Goal: Information Seeking & Learning: Learn about a topic

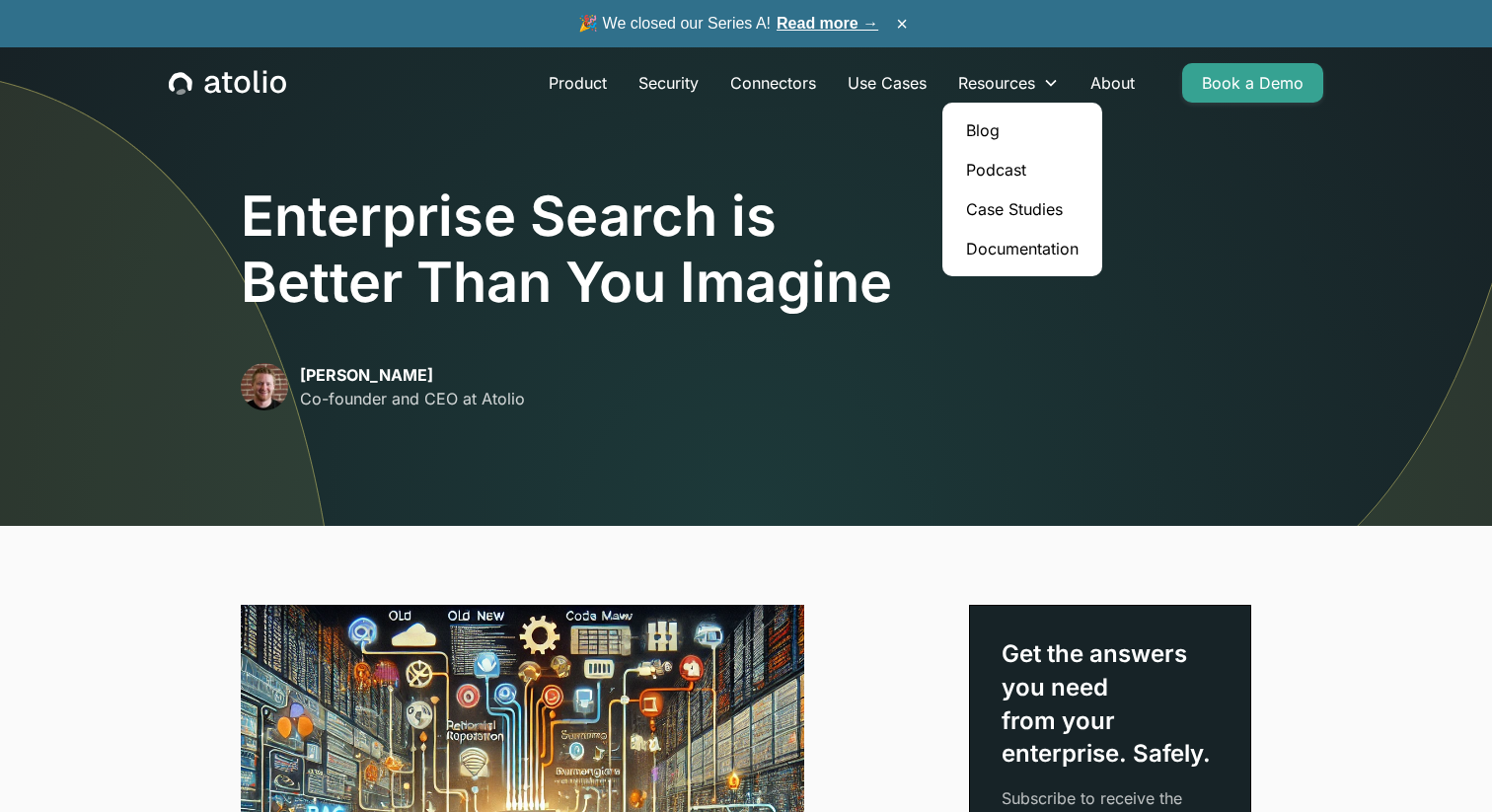
click at [990, 128] on link "Blog" at bounding box center [1022, 131] width 144 height 40
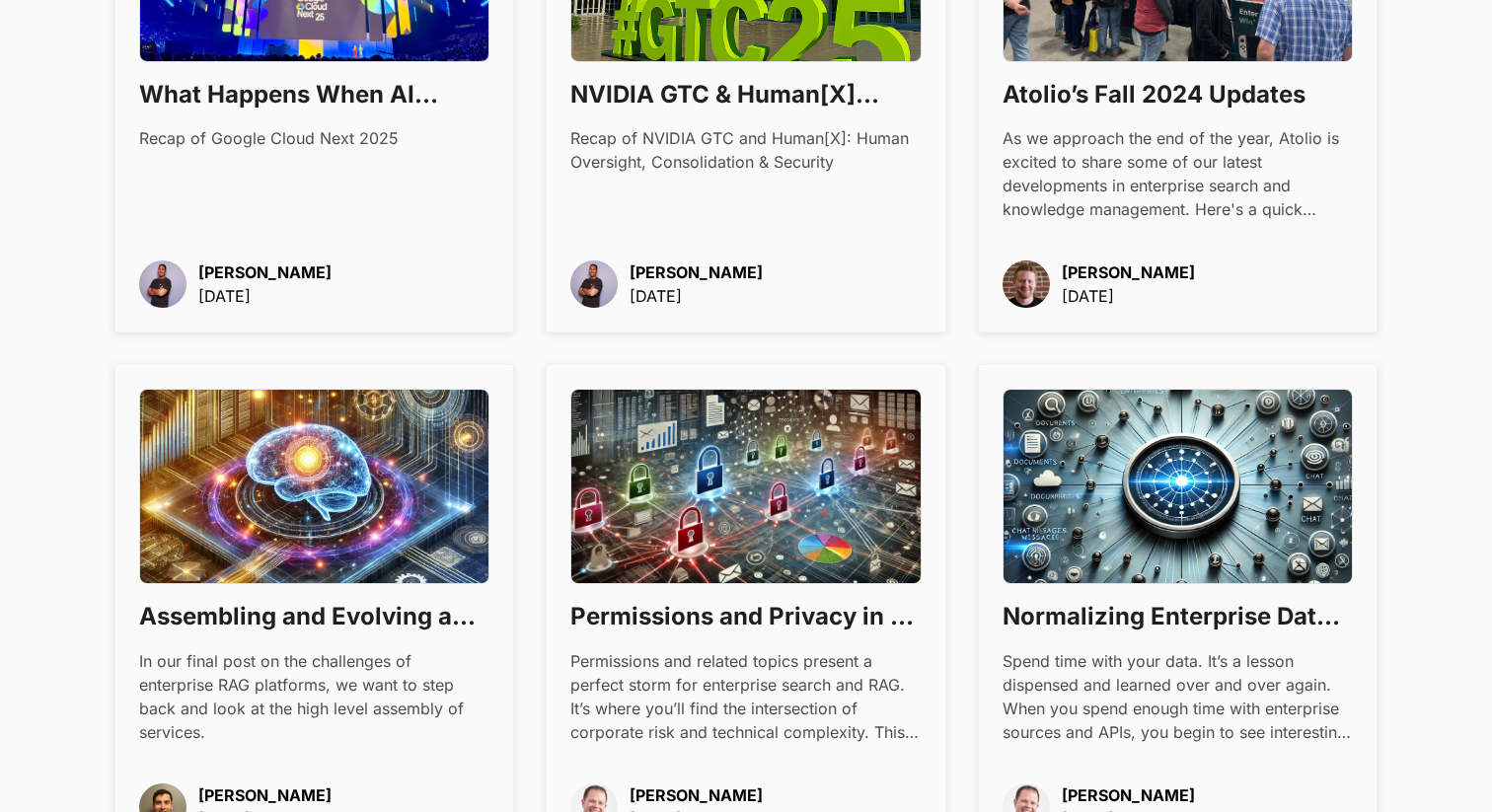
scroll to position [1039, 0]
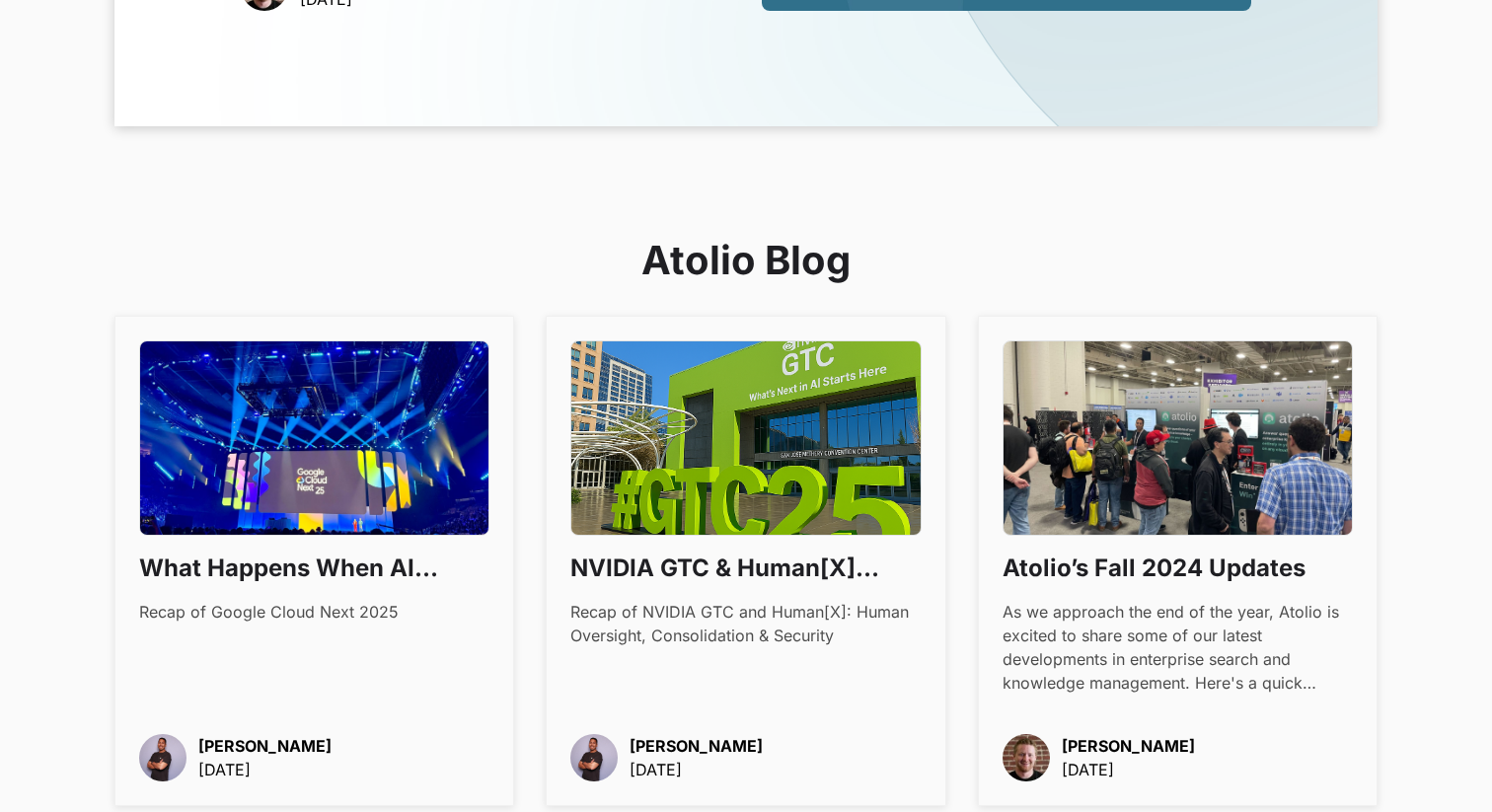
drag, startPoint x: 421, startPoint y: 248, endPoint x: 569, endPoint y: 2, distance: 287.1
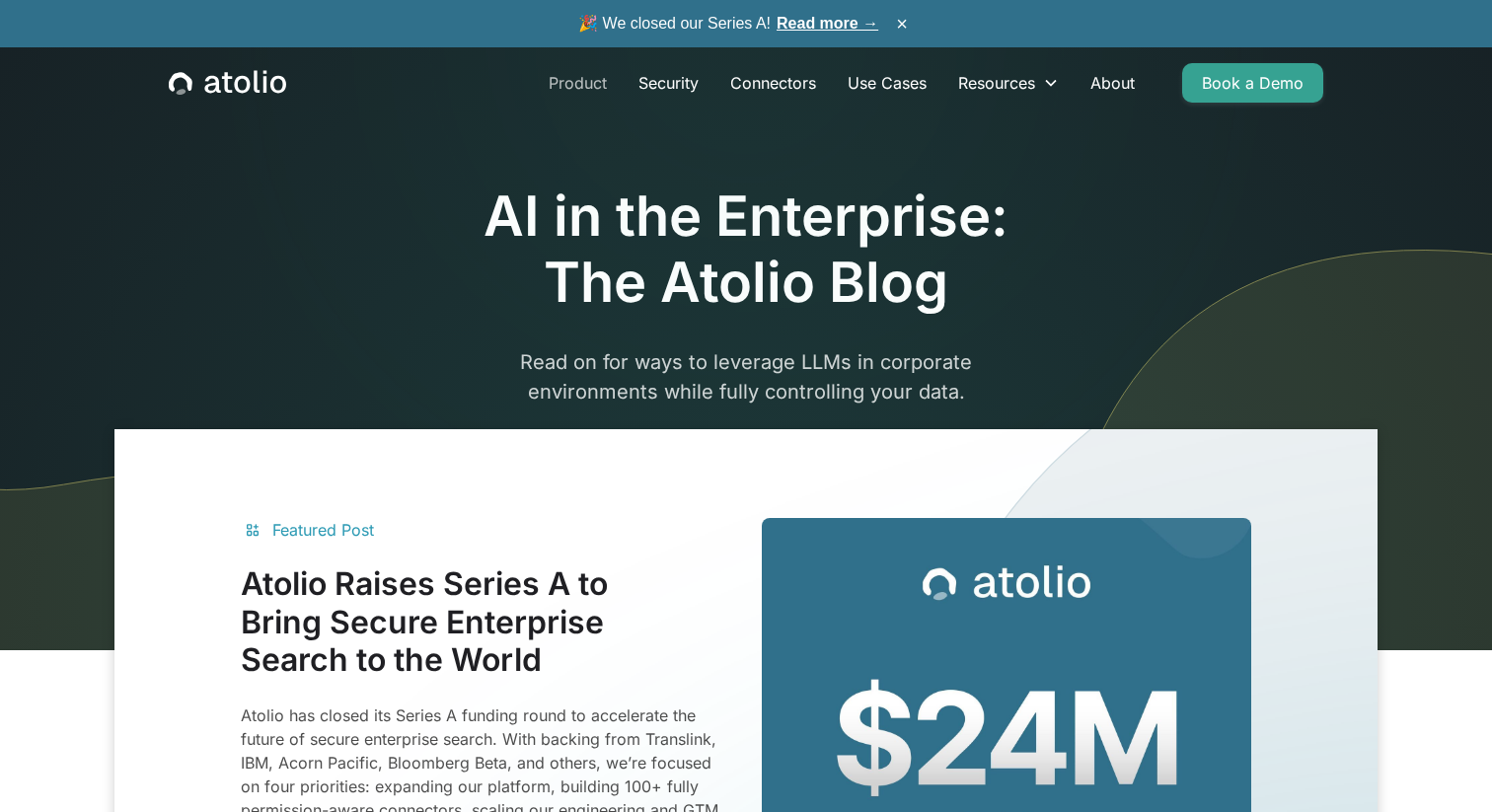
click at [583, 70] on link "Product" at bounding box center [578, 83] width 90 height 40
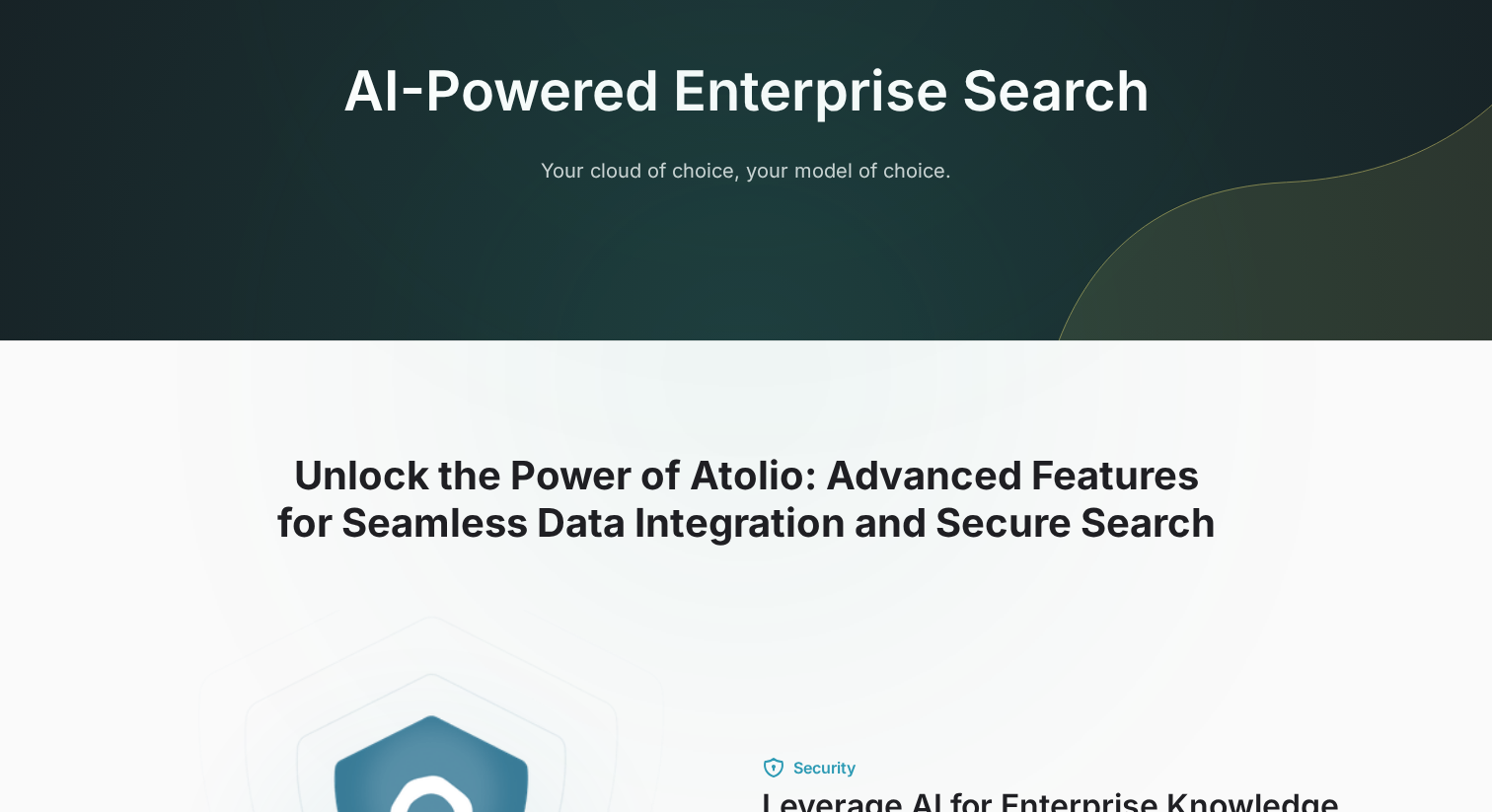
scroll to position [127, 0]
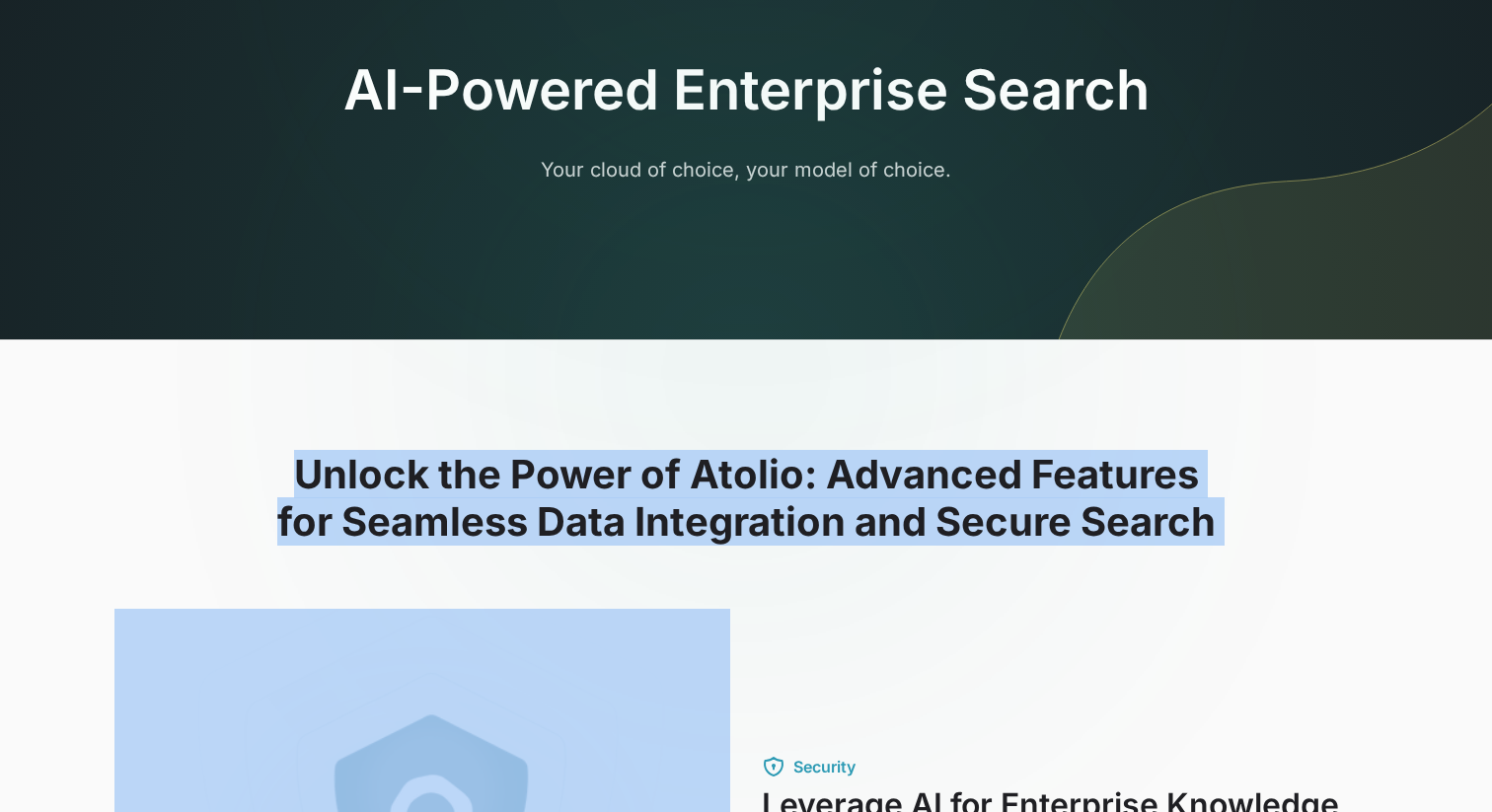
drag, startPoint x: 305, startPoint y: 427, endPoint x: 942, endPoint y: 603, distance: 660.9
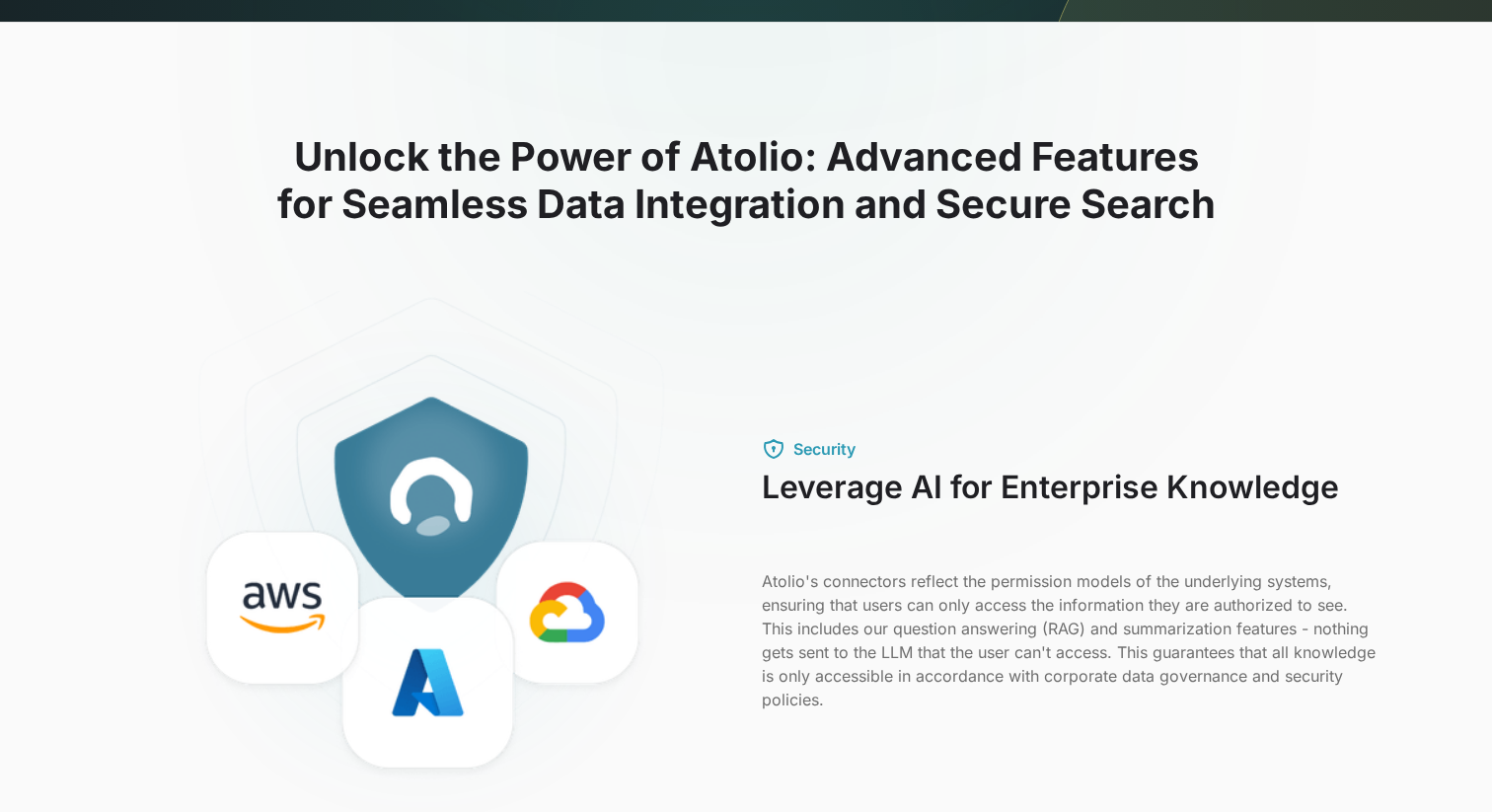
scroll to position [494, 0]
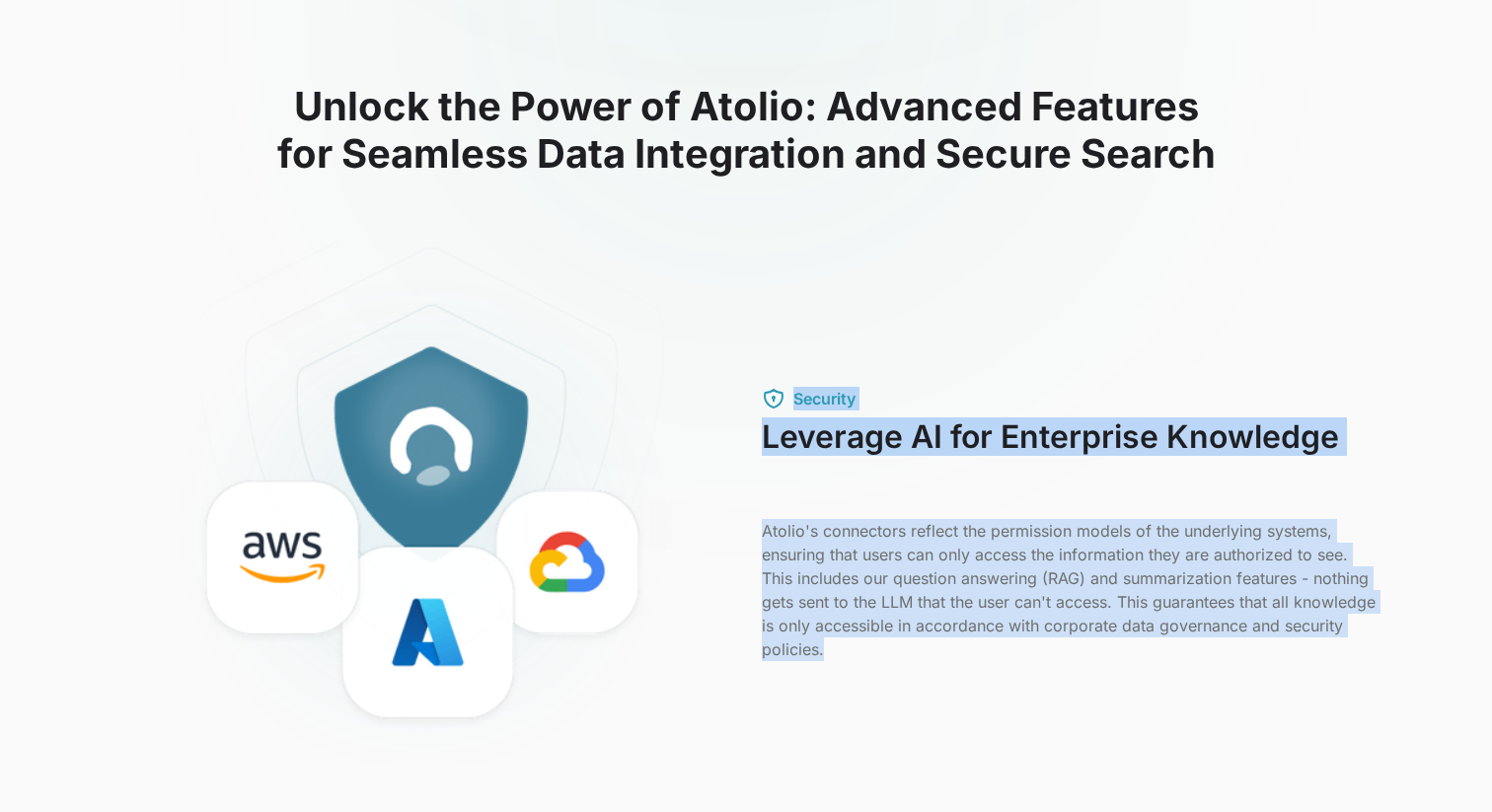
drag, startPoint x: 899, startPoint y: 435, endPoint x: 1009, endPoint y: 662, distance: 252.2
click at [1008, 662] on div "Security Leverage AI for Enterprise Knowledge Atolio's connectors reflect the p…" at bounding box center [746, 523] width 1262 height 566
click at [1009, 662] on div "Security Leverage AI for Enterprise Knowledge Atolio's connectors reflect the p…" at bounding box center [746, 523] width 1262 height 566
drag, startPoint x: 1042, startPoint y: 656, endPoint x: 1062, endPoint y: 404, distance: 252.8
click at [1062, 406] on div "Security Leverage AI for Enterprise Knowledge Atolio's connectors reflect the p…" at bounding box center [1069, 524] width 616 height 274
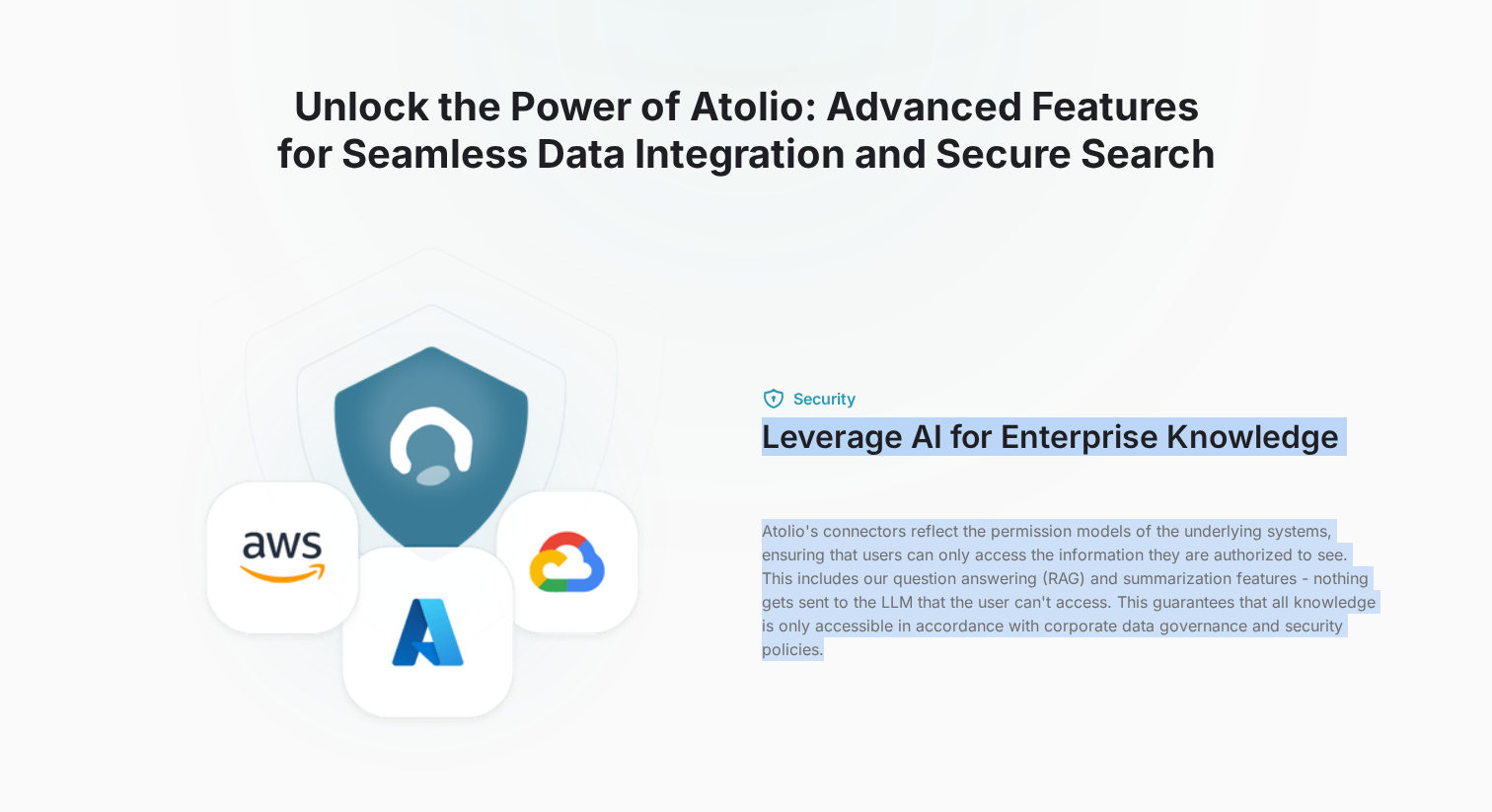
click at [1052, 698] on div "Security Leverage AI for Enterprise Knowledge Atolio's connectors reflect the p…" at bounding box center [746, 523] width 1262 height 566
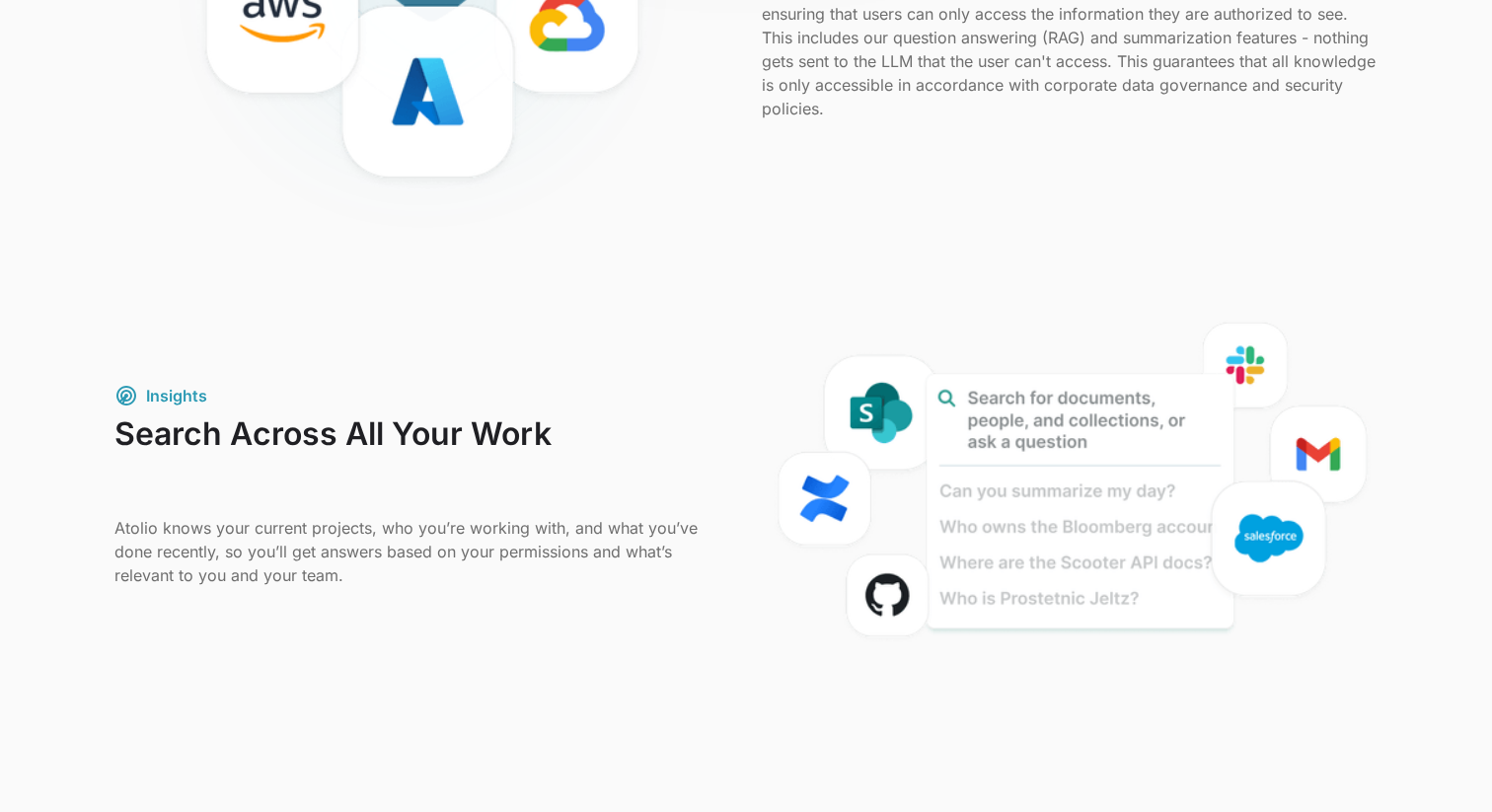
scroll to position [1035, 0]
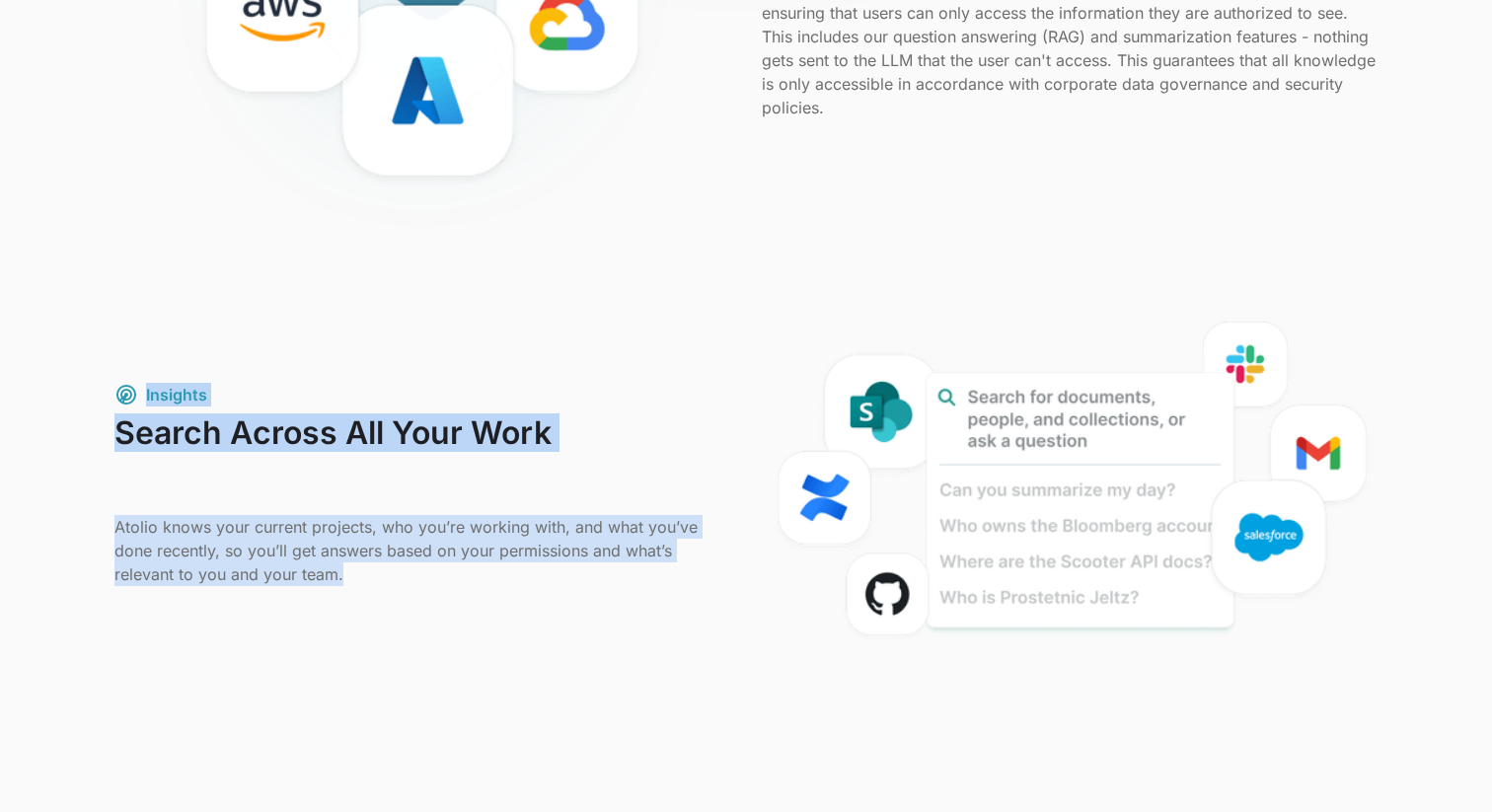
drag, startPoint x: 444, startPoint y: 373, endPoint x: 664, endPoint y: 603, distance: 318.3
click at [658, 598] on div "Insights Search Across All Your Work Atolio knows your current projects, who yo…" at bounding box center [746, 483] width 1262 height 342
click at [664, 603] on div "Insights Search Across All Your Work Atolio knows your current projects, who yo…" at bounding box center [746, 483] width 1262 height 342
drag, startPoint x: 629, startPoint y: 604, endPoint x: 556, endPoint y: 370, distance: 245.1
click at [556, 370] on div "Insights Search Across All Your Work Atolio knows your current projects, who yo…" at bounding box center [746, 483] width 1262 height 342
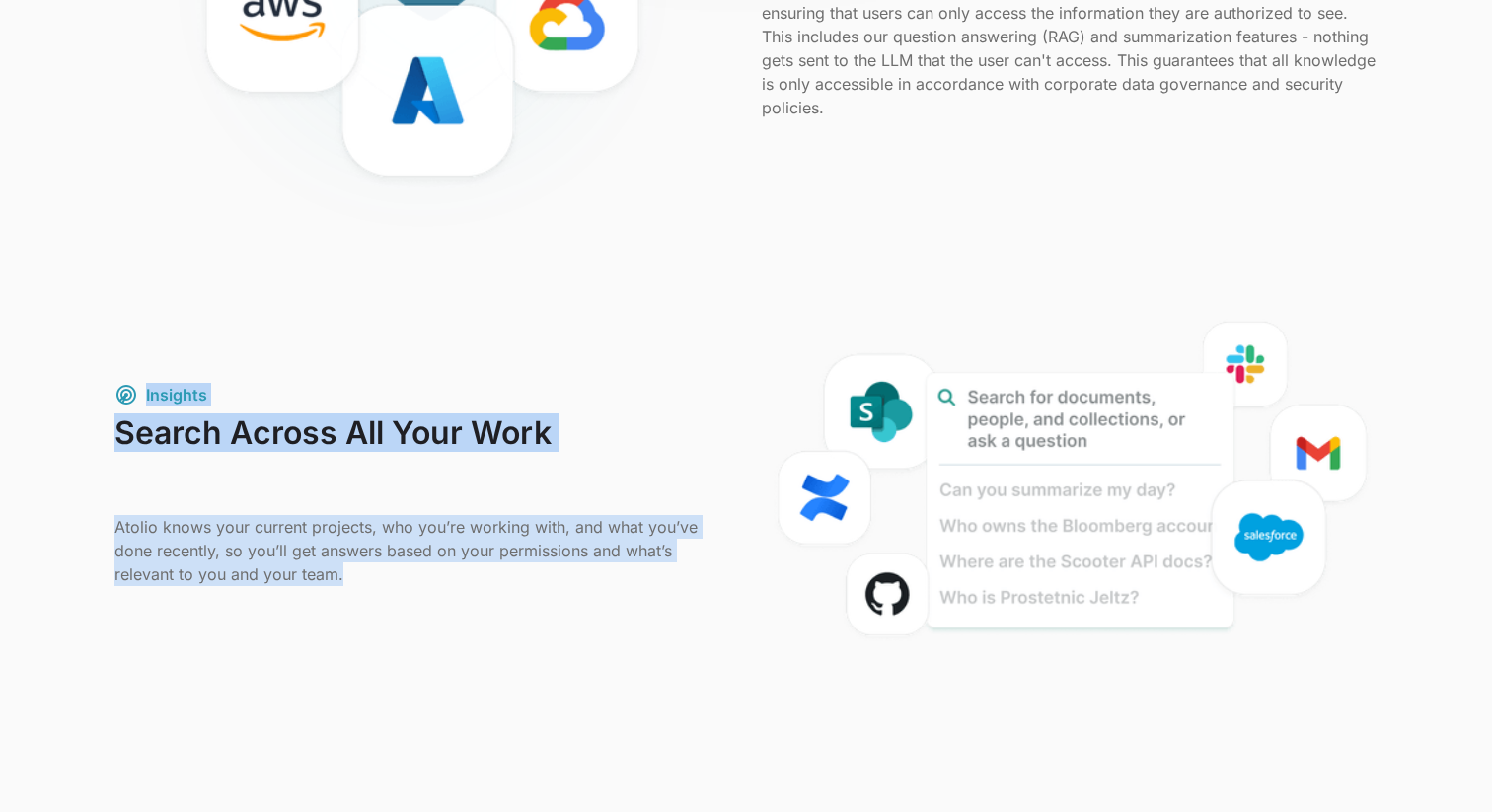
click at [556, 370] on div "Insights Search Across All Your Work Atolio knows your current projects, who yo…" at bounding box center [746, 483] width 1262 height 342
drag, startPoint x: 491, startPoint y: 422, endPoint x: 557, endPoint y: 624, distance: 212.5
click at [554, 621] on div "Insights Search Across All Your Work Atolio knows your current projects, who yo…" at bounding box center [746, 483] width 1262 height 342
click at [557, 624] on div "Insights Search Across All Your Work Atolio knows your current projects, who yo…" at bounding box center [746, 483] width 1262 height 342
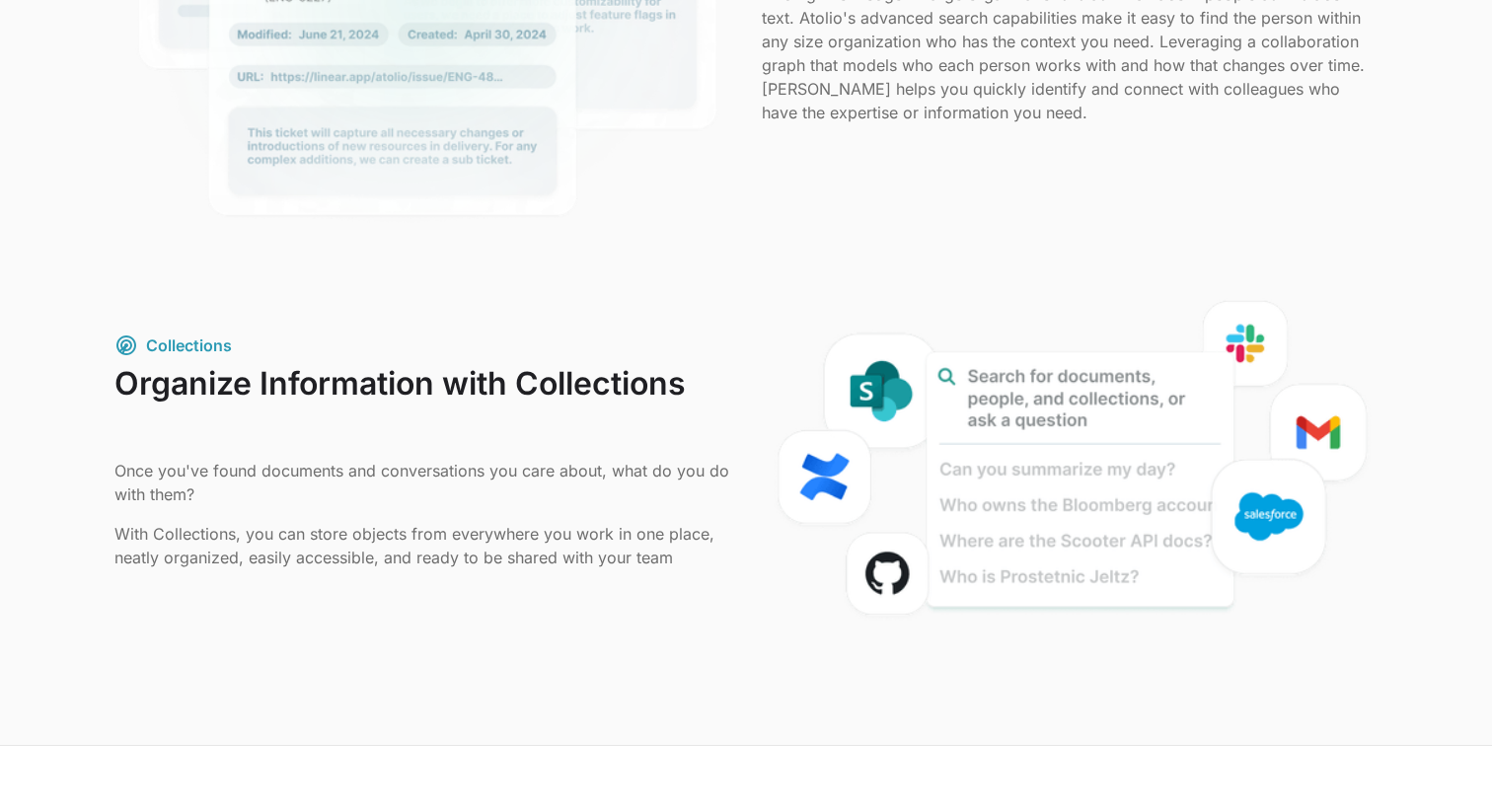
scroll to position [2146, 0]
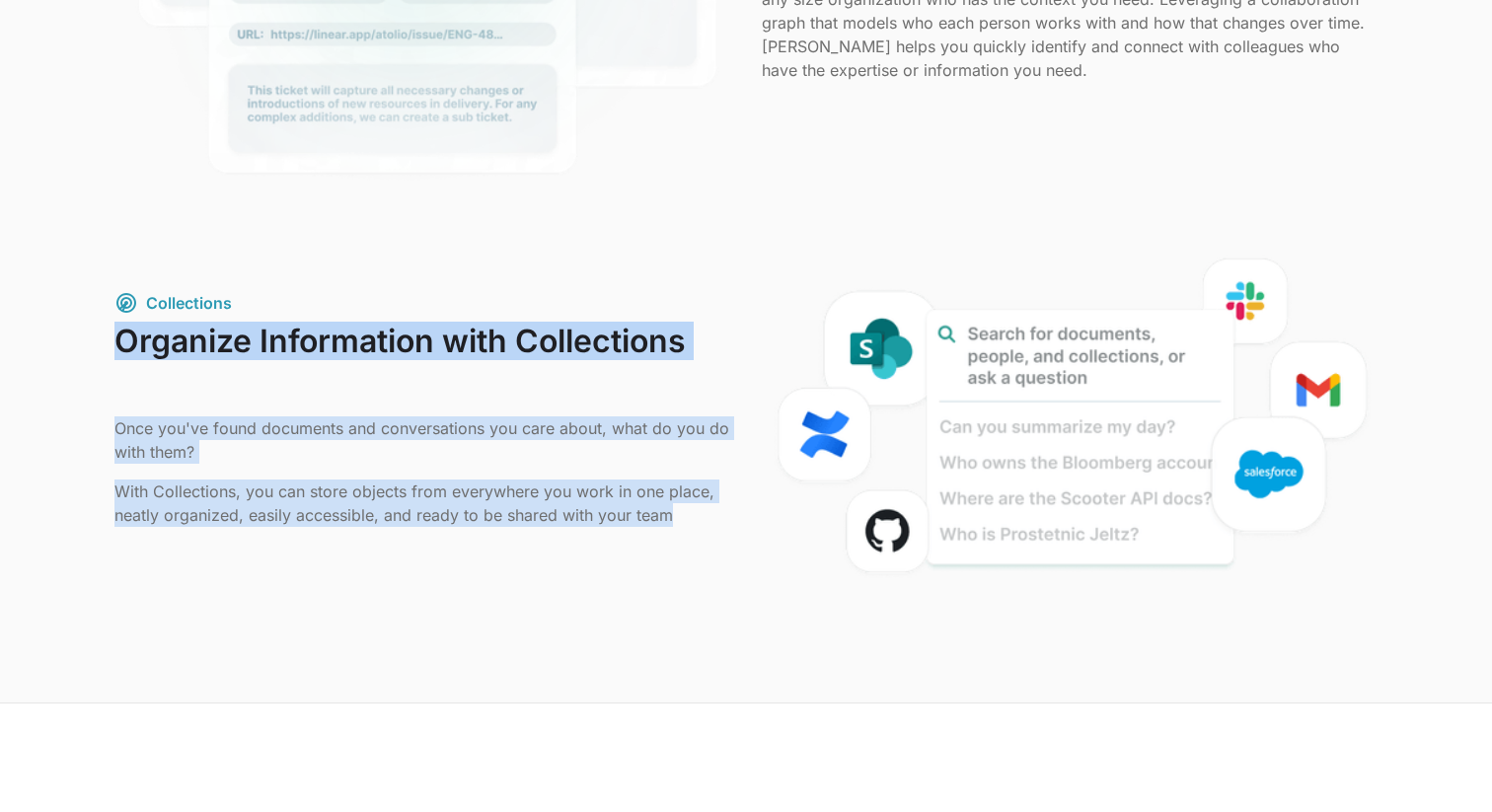
drag, startPoint x: 446, startPoint y: 313, endPoint x: 699, endPoint y: 552, distance: 348.0
click at [696, 549] on div "Collections Organize Information with Collections Once you've found documents a…" at bounding box center [422, 420] width 616 height 258
click at [699, 552] on div "Collections Organize Information with Collections Once you've found documents a…" at bounding box center [746, 420] width 1262 height 342
drag, startPoint x: 727, startPoint y: 552, endPoint x: 607, endPoint y: 320, distance: 261.2
click at [607, 320] on div "Collections Organize Information with Collections Once you've found documents a…" at bounding box center [746, 420] width 1262 height 342
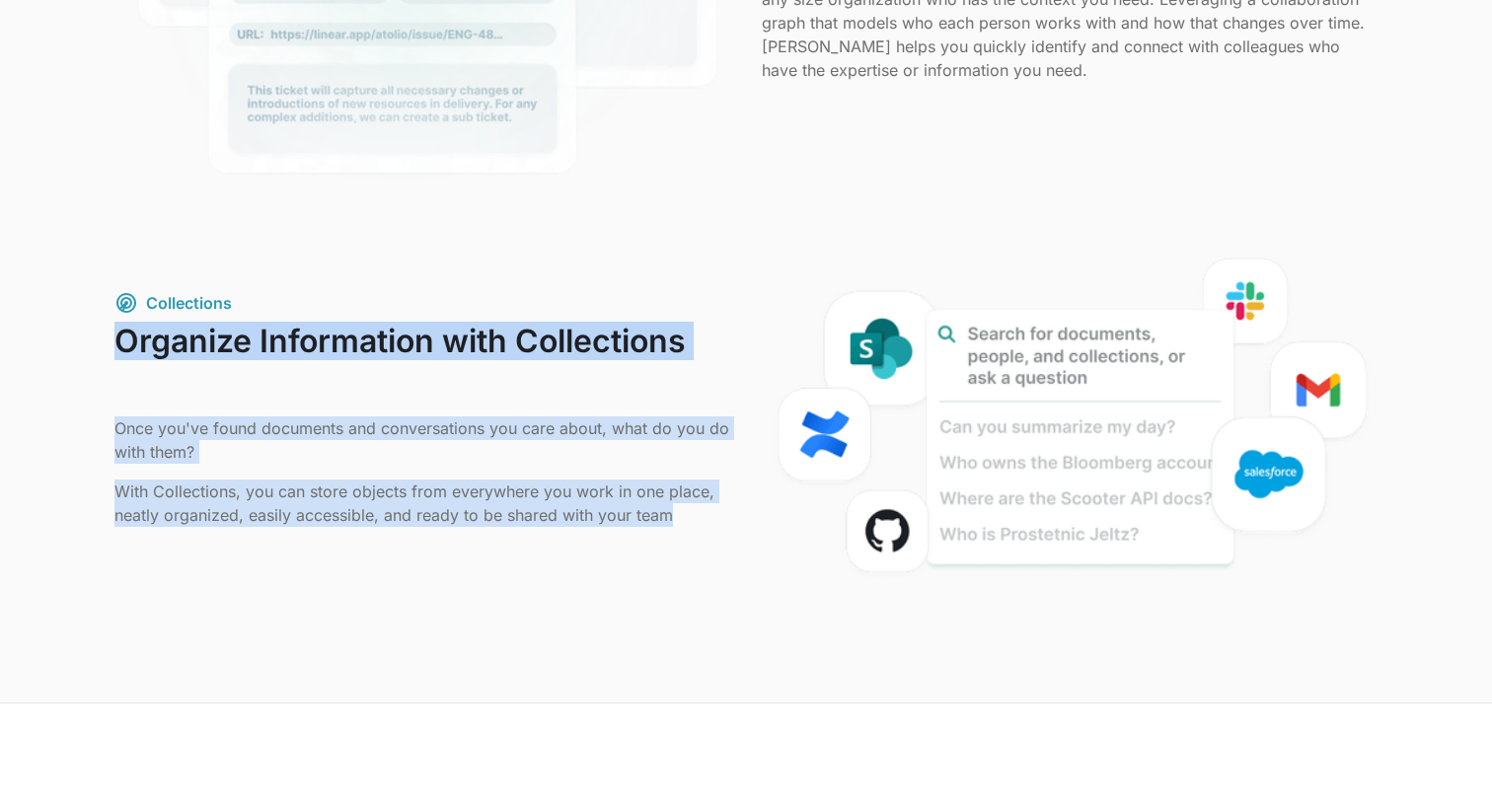
click at [607, 320] on div "Collections" at bounding box center [422, 314] width 616 height 47
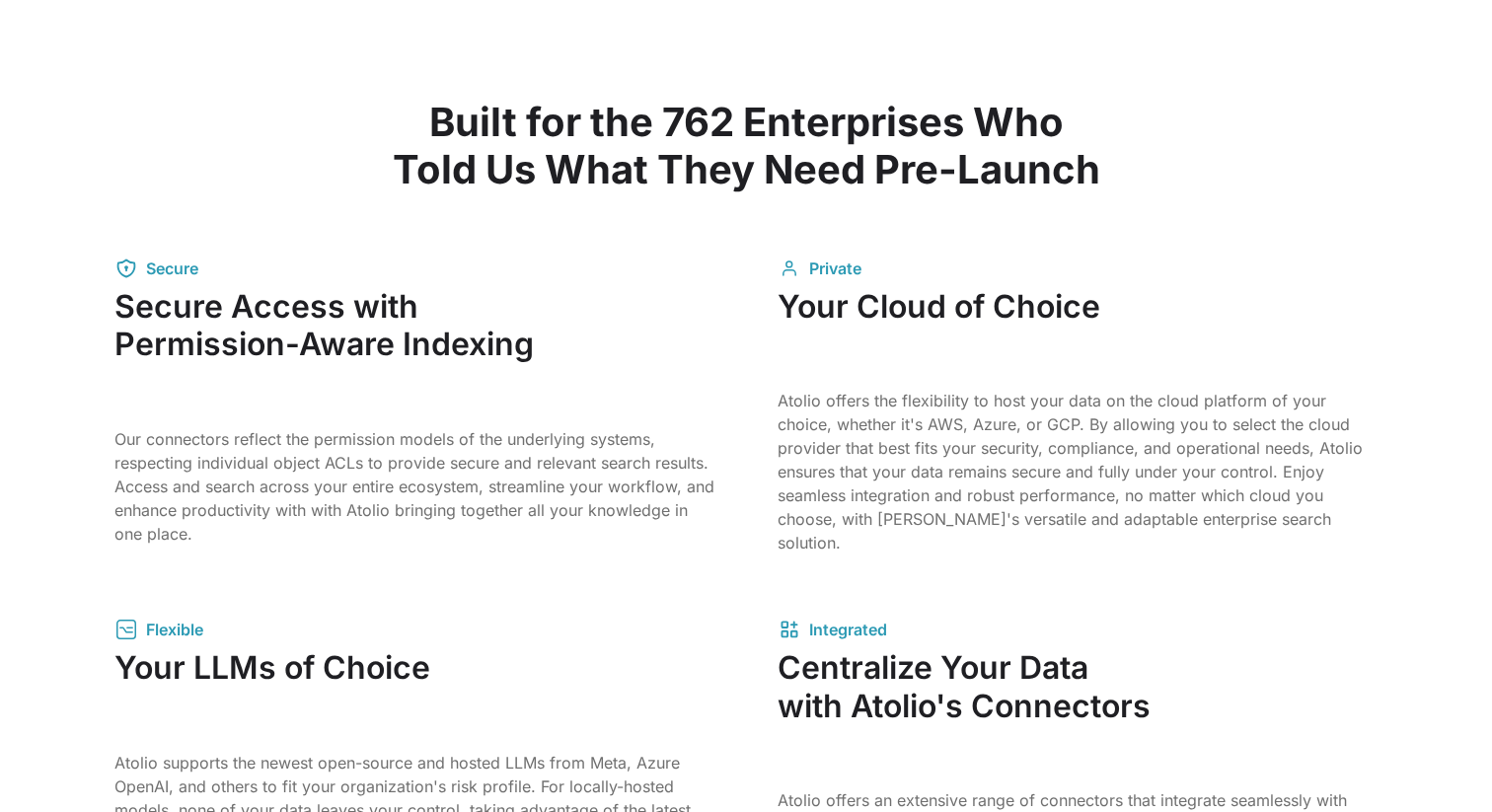
scroll to position [2927, 0]
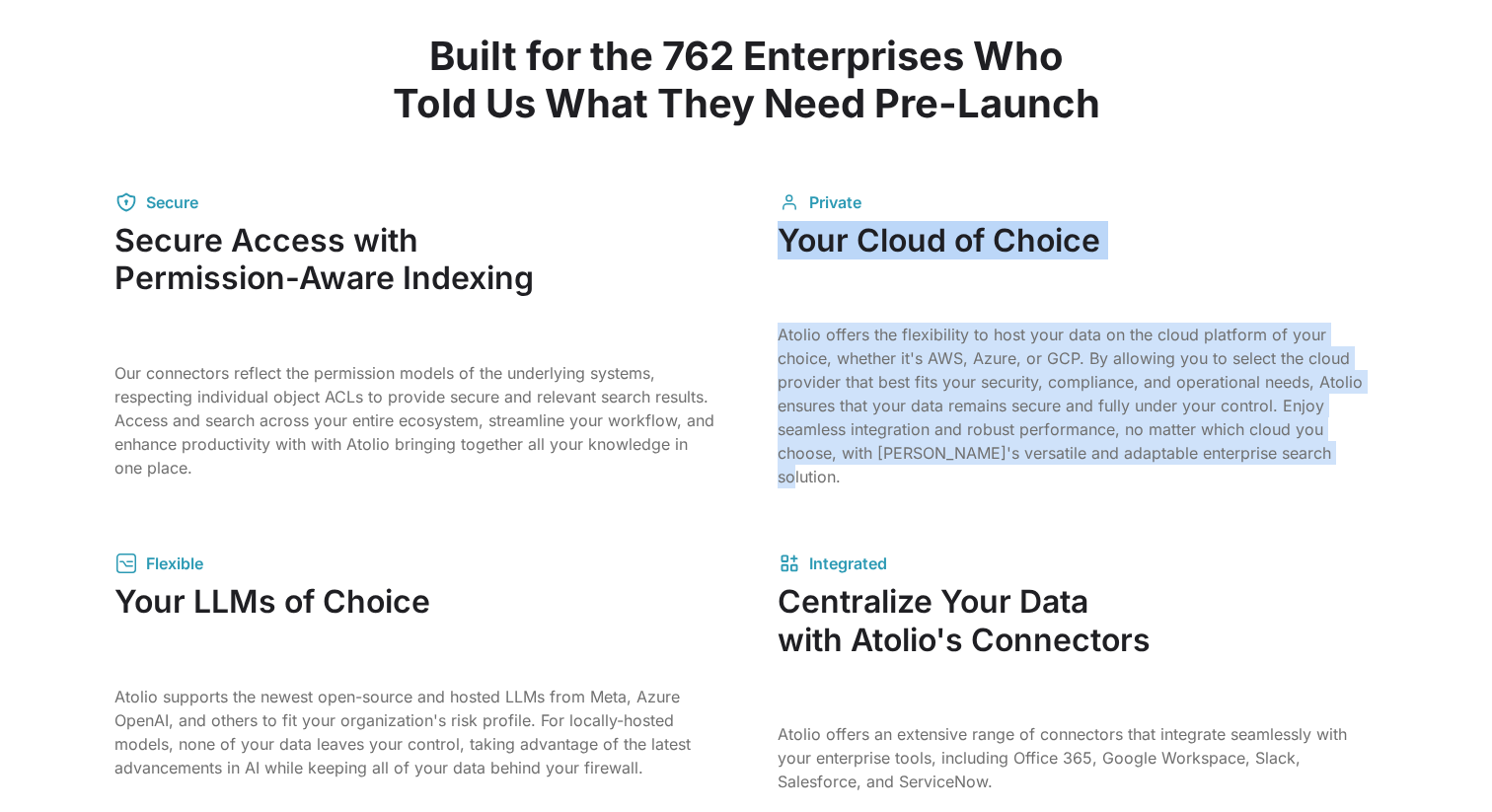
drag, startPoint x: 777, startPoint y: 228, endPoint x: 1238, endPoint y: 499, distance: 534.8
click at [1237, 498] on div "Secure Secure Access with Permission-Aware Indexing Our connectors reflect the …" at bounding box center [746, 492] width 1262 height 603
click at [1238, 499] on div "Secure Secure Access with Permission-Aware Indexing Our connectors reflect the …" at bounding box center [746, 492] width 1262 height 603
drag, startPoint x: 1253, startPoint y: 498, endPoint x: 1098, endPoint y: 232, distance: 307.9
click at [1098, 232] on div "Secure Secure Access with Permission-Aware Indexing Our connectors reflect the …" at bounding box center [746, 492] width 1262 height 603
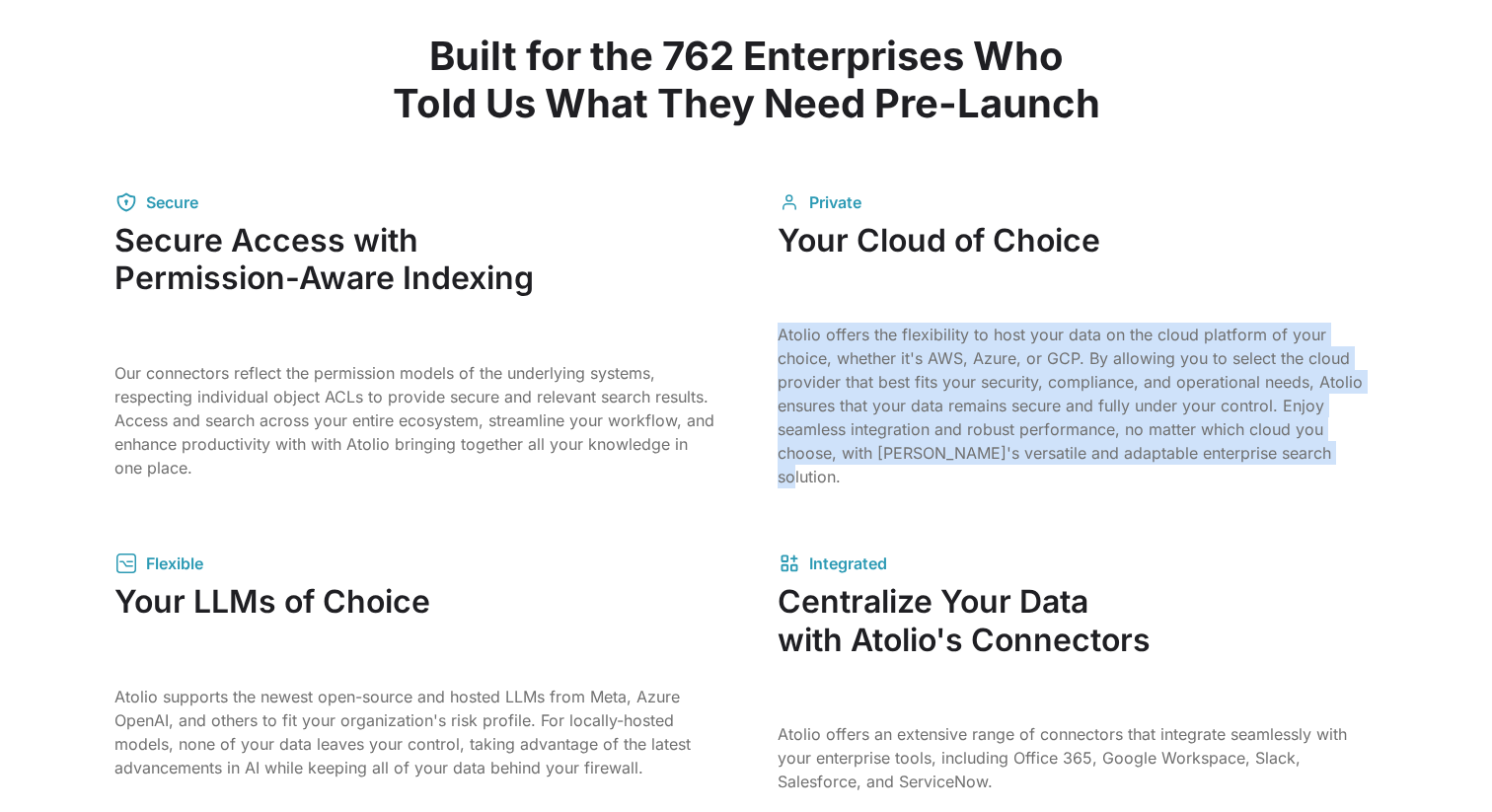
click at [1098, 230] on h3 "Your Cloud of Choice" at bounding box center [1077, 259] width 600 height 77
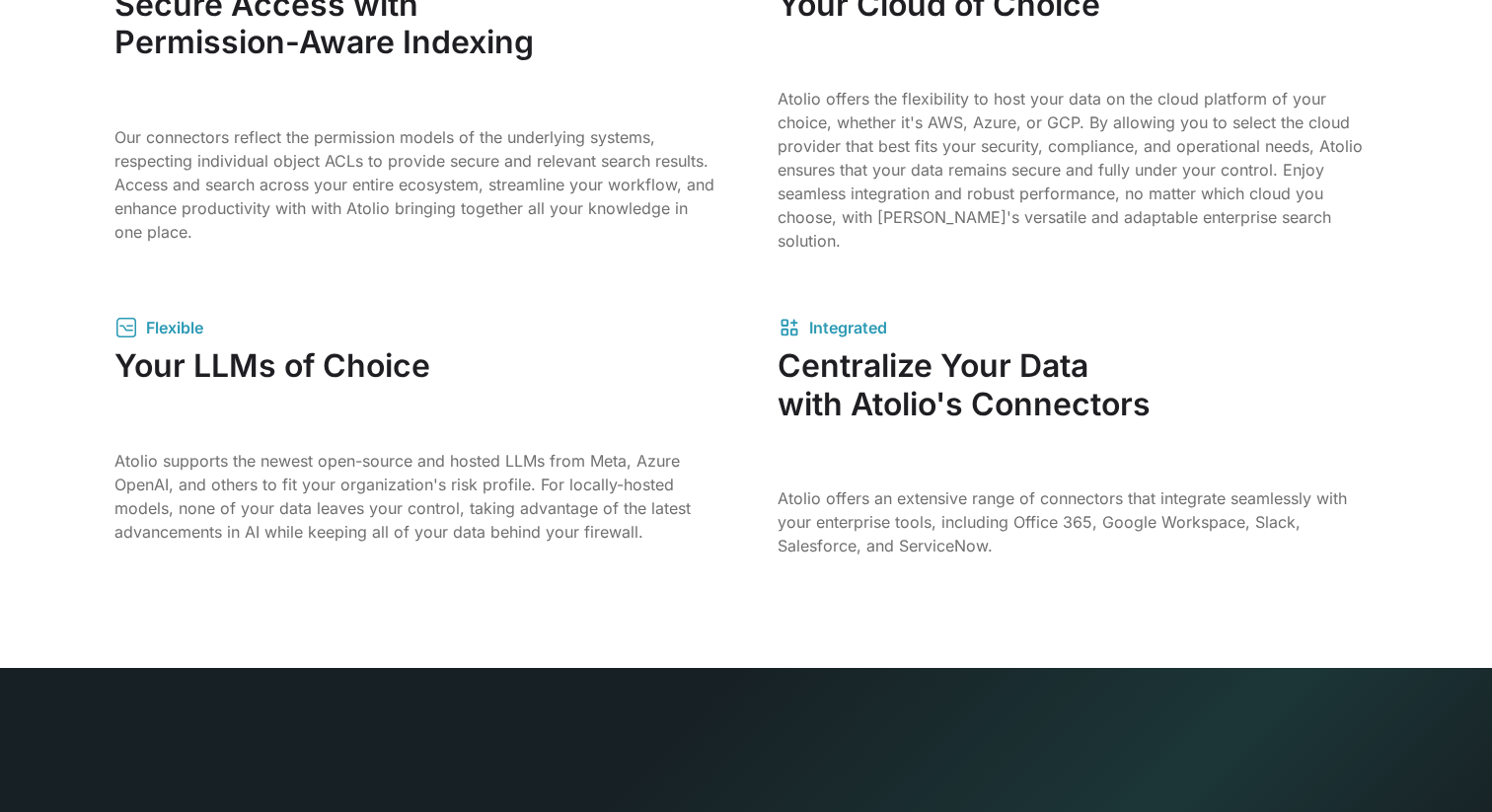
scroll to position [3163, 0]
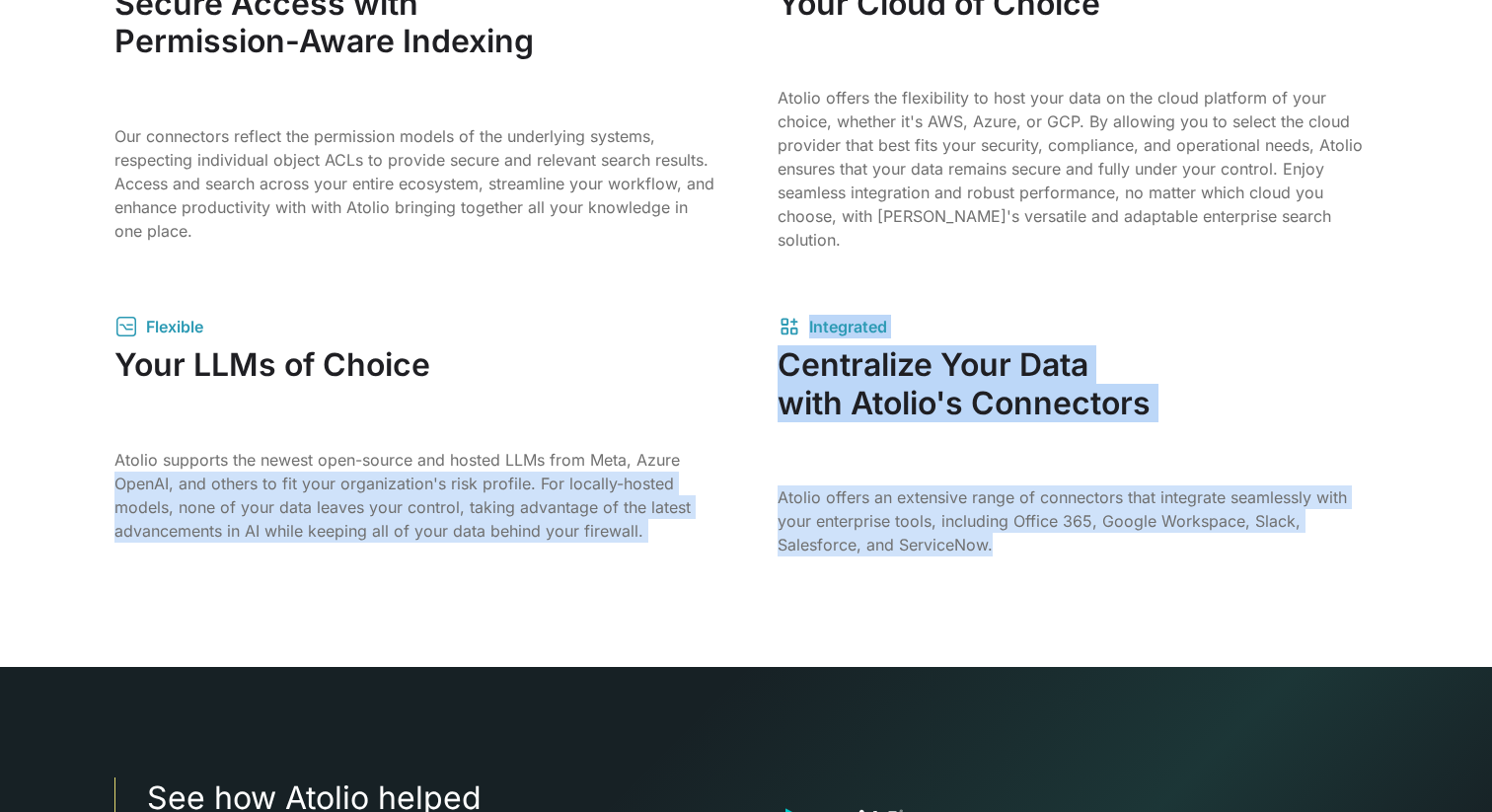
drag, startPoint x: 733, startPoint y: 457, endPoint x: 1067, endPoint y: 564, distance: 350.7
click at [1065, 565] on div "Built for the 762 Enterprises Who Told Us What They Need Pre-Launch Secure Secu…" at bounding box center [746, 177] width 1262 height 982
click at [1067, 564] on div "Built for the 762 Enterprises Who Told Us What They Need Pre-Launch Secure Secu…" at bounding box center [746, 177] width 1262 height 982
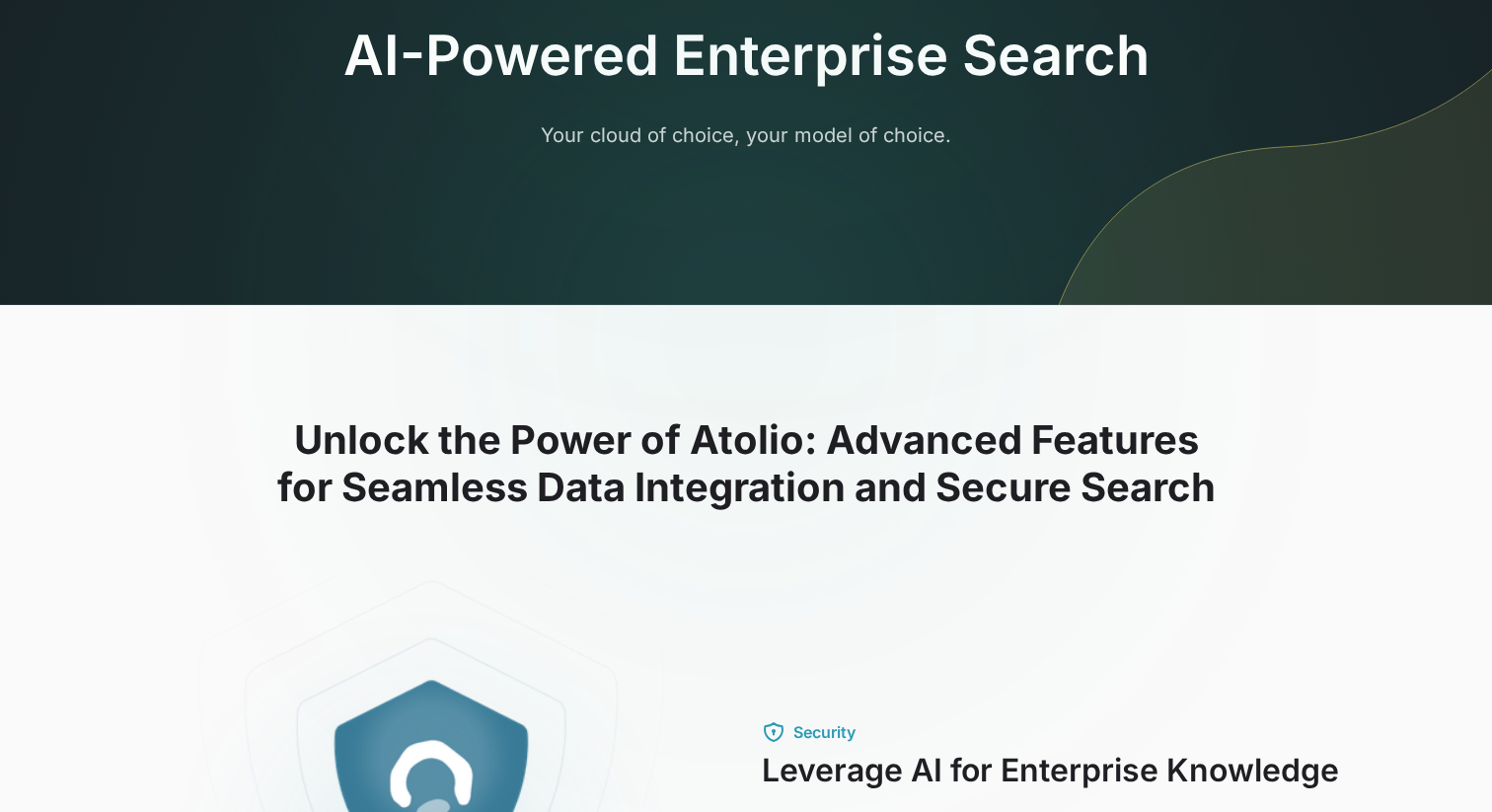
scroll to position [0, 0]
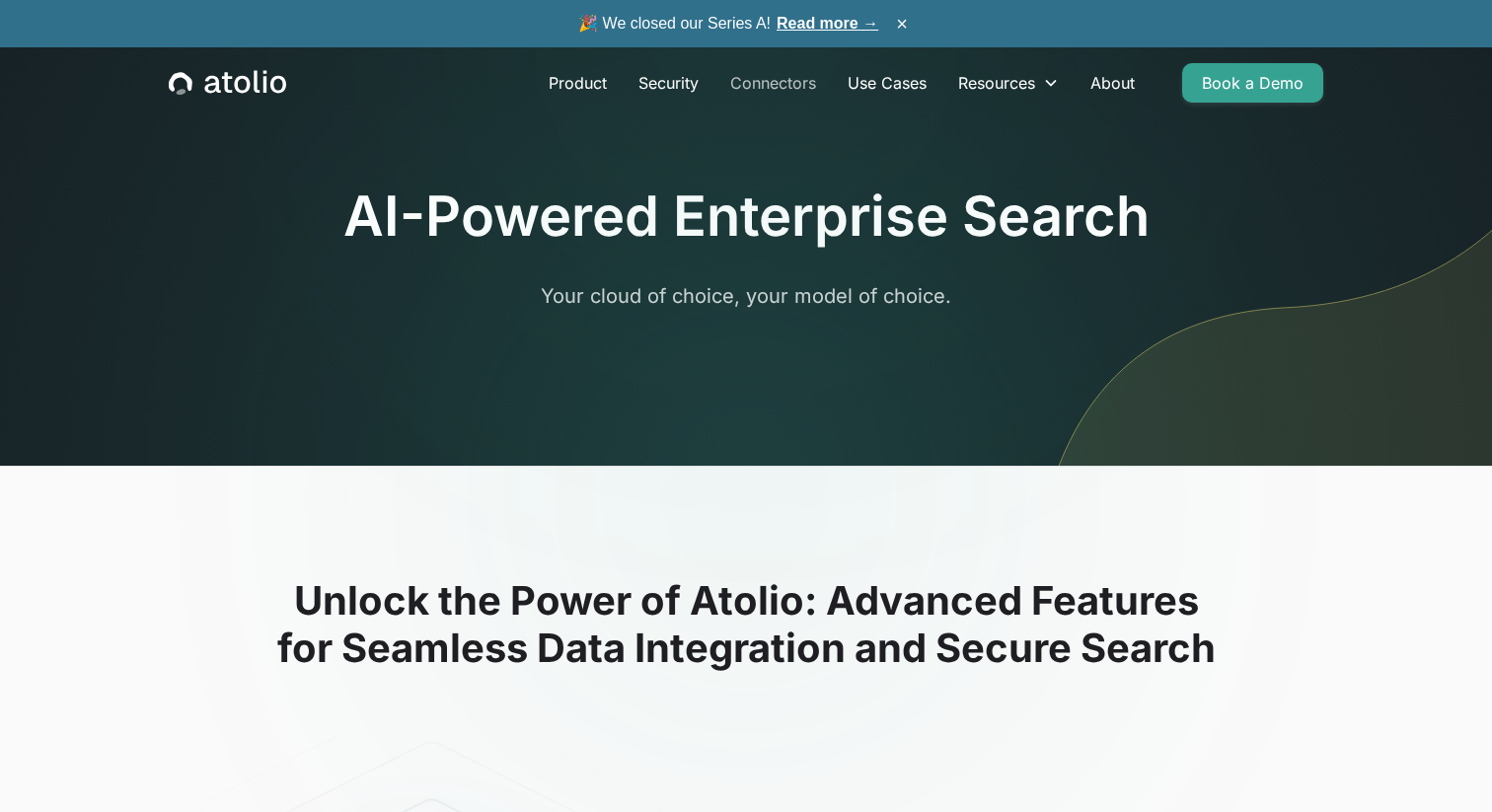
click at [778, 89] on link "Connectors" at bounding box center [773, 83] width 118 height 40
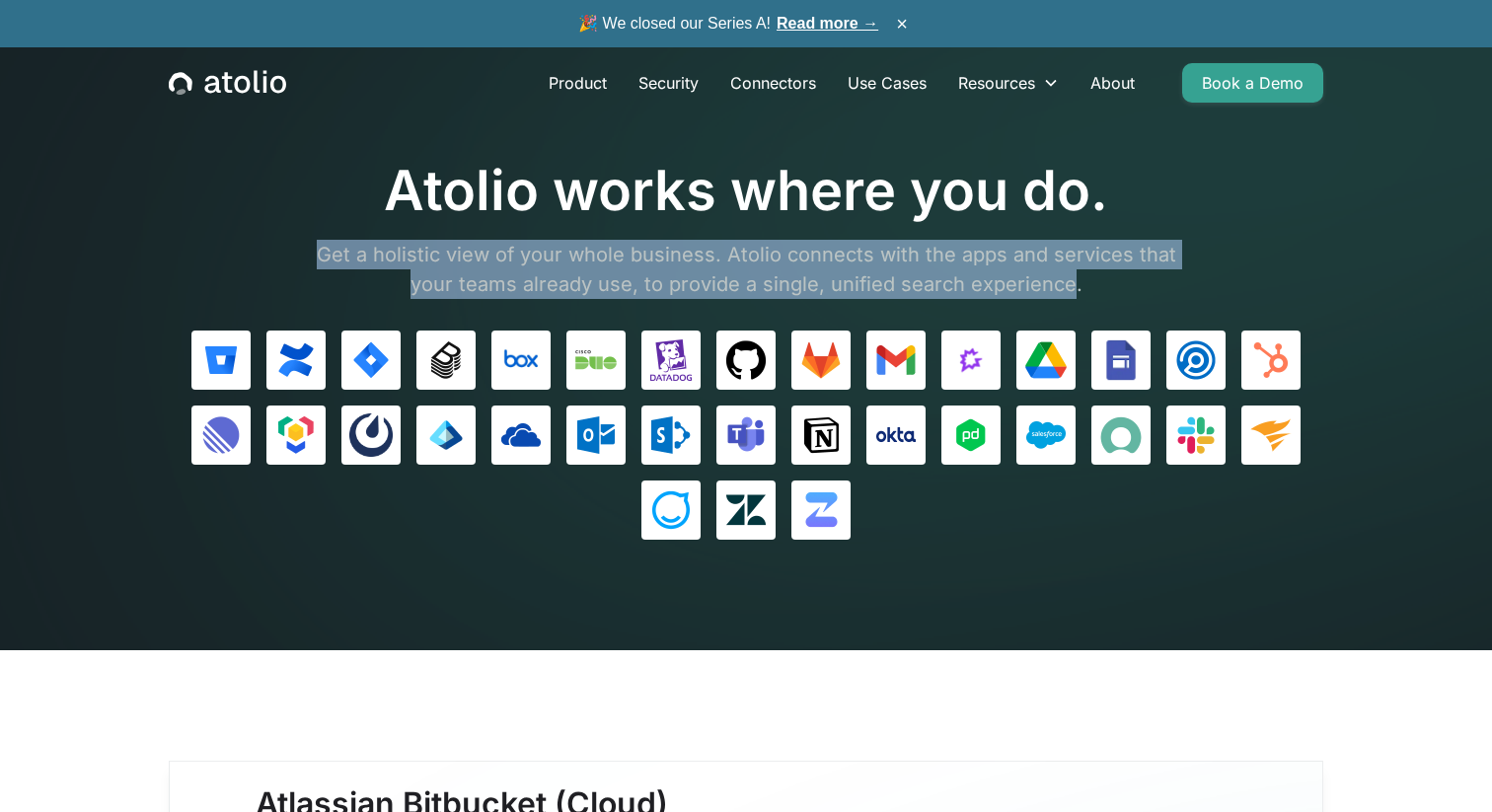
drag, startPoint x: 294, startPoint y: 231, endPoint x: 1067, endPoint y: 289, distance: 775.2
click at [1067, 290] on div "Atolio works where you do. Get a holistic view of your whole business. Atolio c…" at bounding box center [746, 227] width 1155 height 141
click at [1067, 289] on p "Get a holistic view of your whole business. Atolio connects with the apps and s…" at bounding box center [746, 268] width 888 height 59
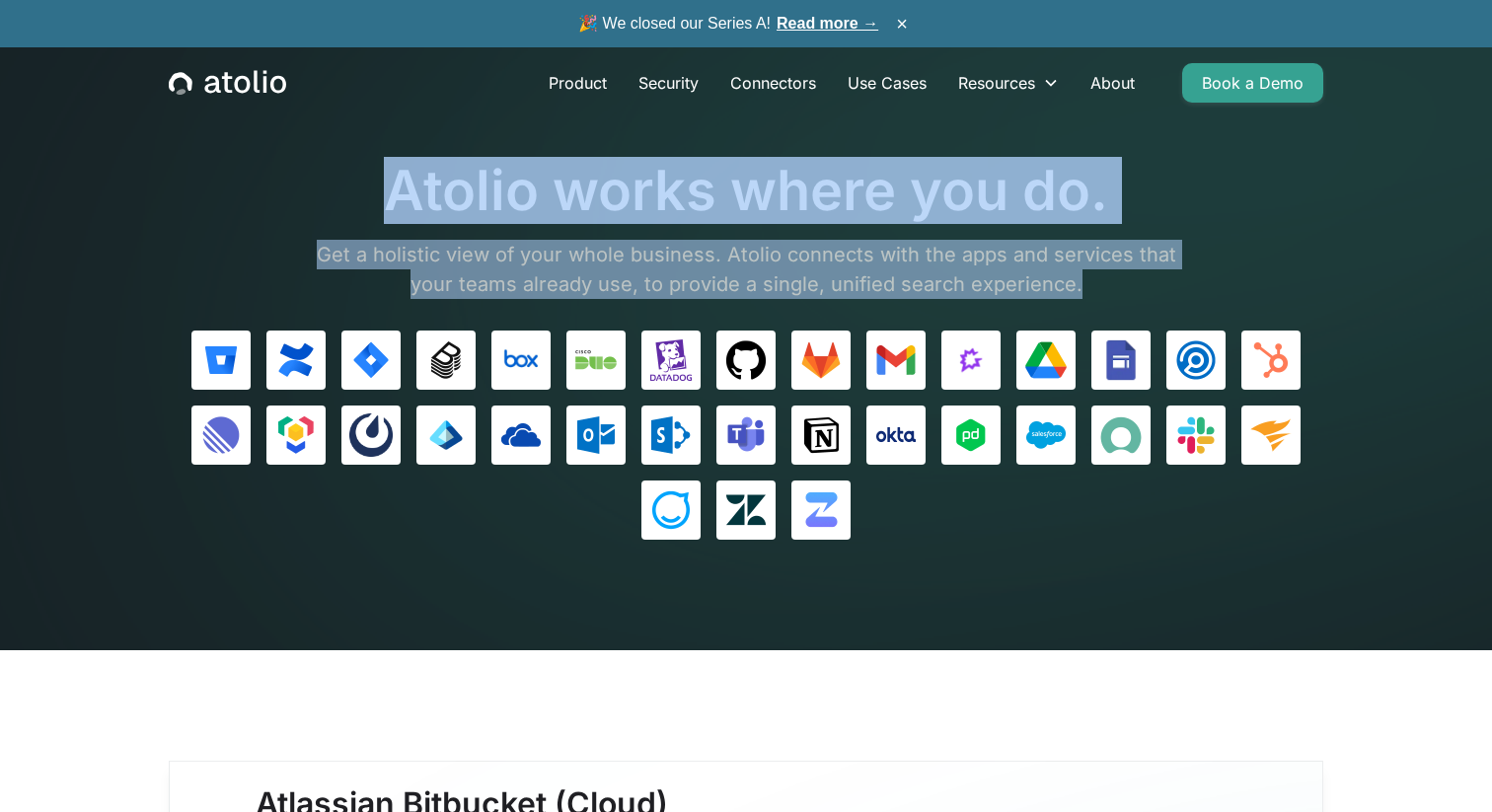
drag, startPoint x: 1092, startPoint y: 289, endPoint x: 1038, endPoint y: 140, distance: 158.5
click at [1039, 140] on section "Atolio works where you do. Get a holistic view of your whole business. Atolio c…" at bounding box center [746, 324] width 1492 height 649
click at [1038, 140] on section "Atolio works where you do. Get a holistic view of your whole business. Atolio c…" at bounding box center [746, 324] width 1492 height 649
drag, startPoint x: 995, startPoint y: 140, endPoint x: 1099, endPoint y: 279, distance: 173.6
click at [1098, 277] on section "Atolio works where you do. Get a holistic view of your whole business. Atolio c…" at bounding box center [746, 324] width 1492 height 649
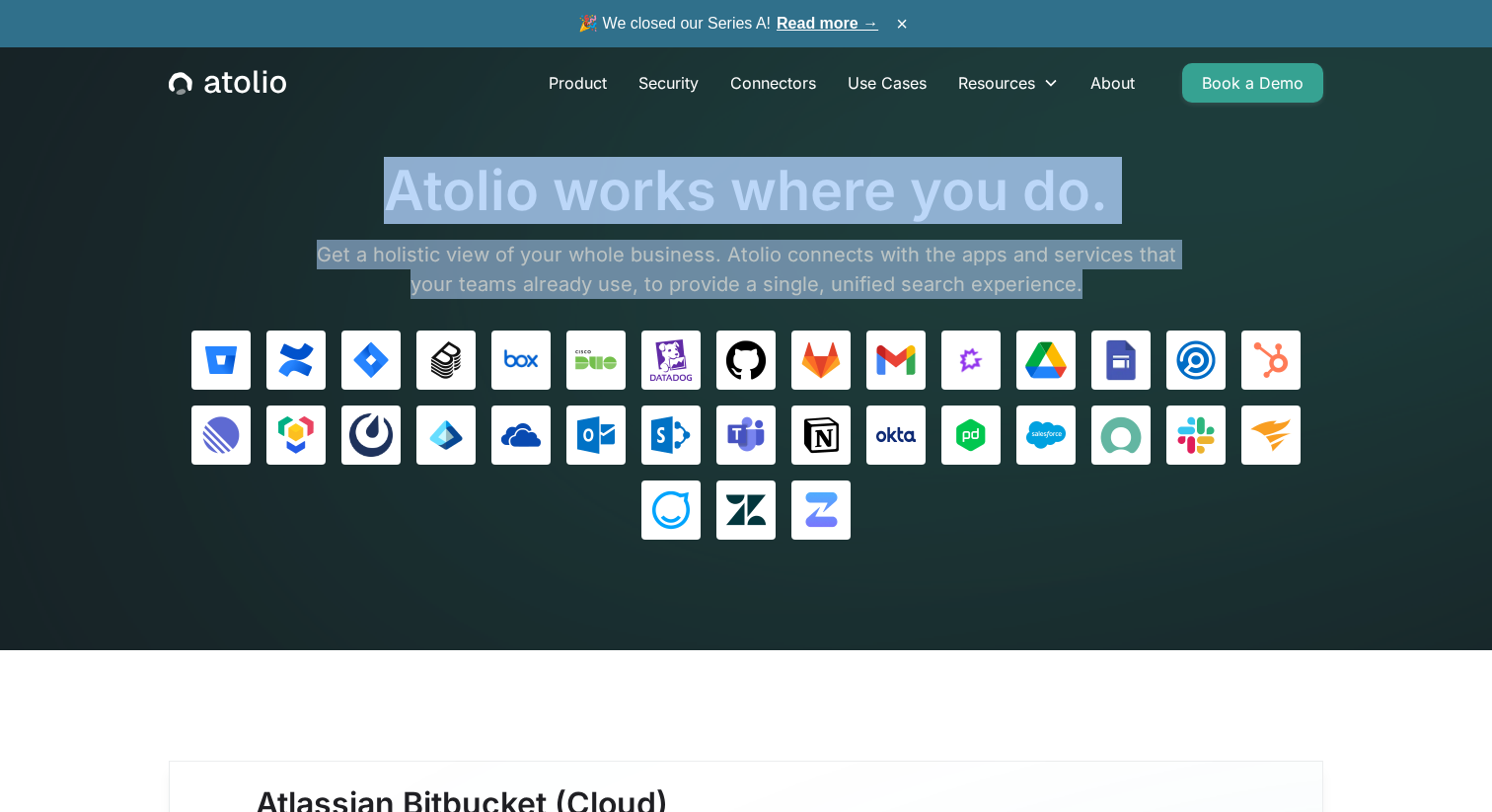
click at [1099, 279] on p "Get a holistic view of your whole business. Atolio connects with the apps and s…" at bounding box center [746, 268] width 888 height 59
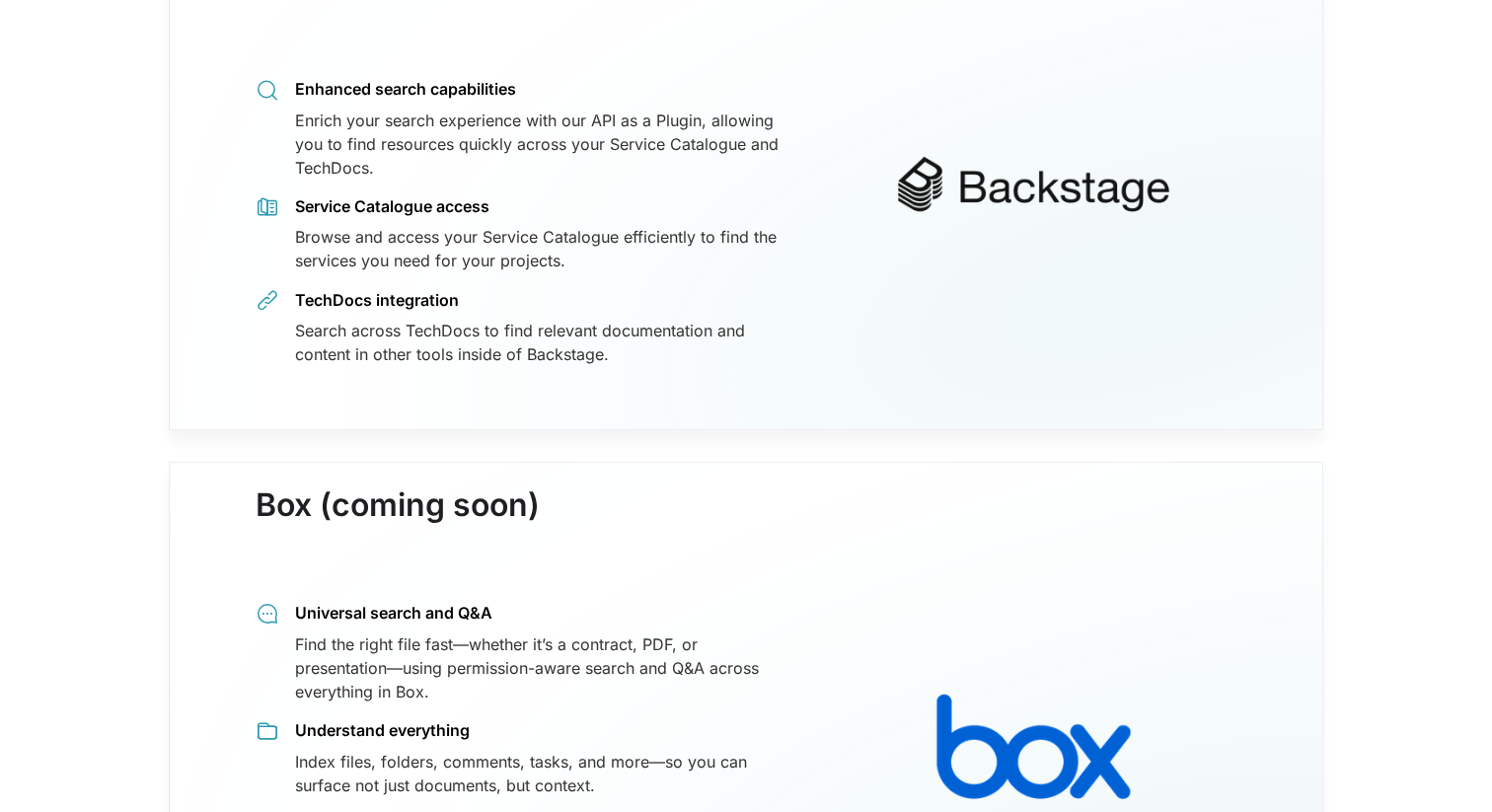
scroll to position [2529, 0]
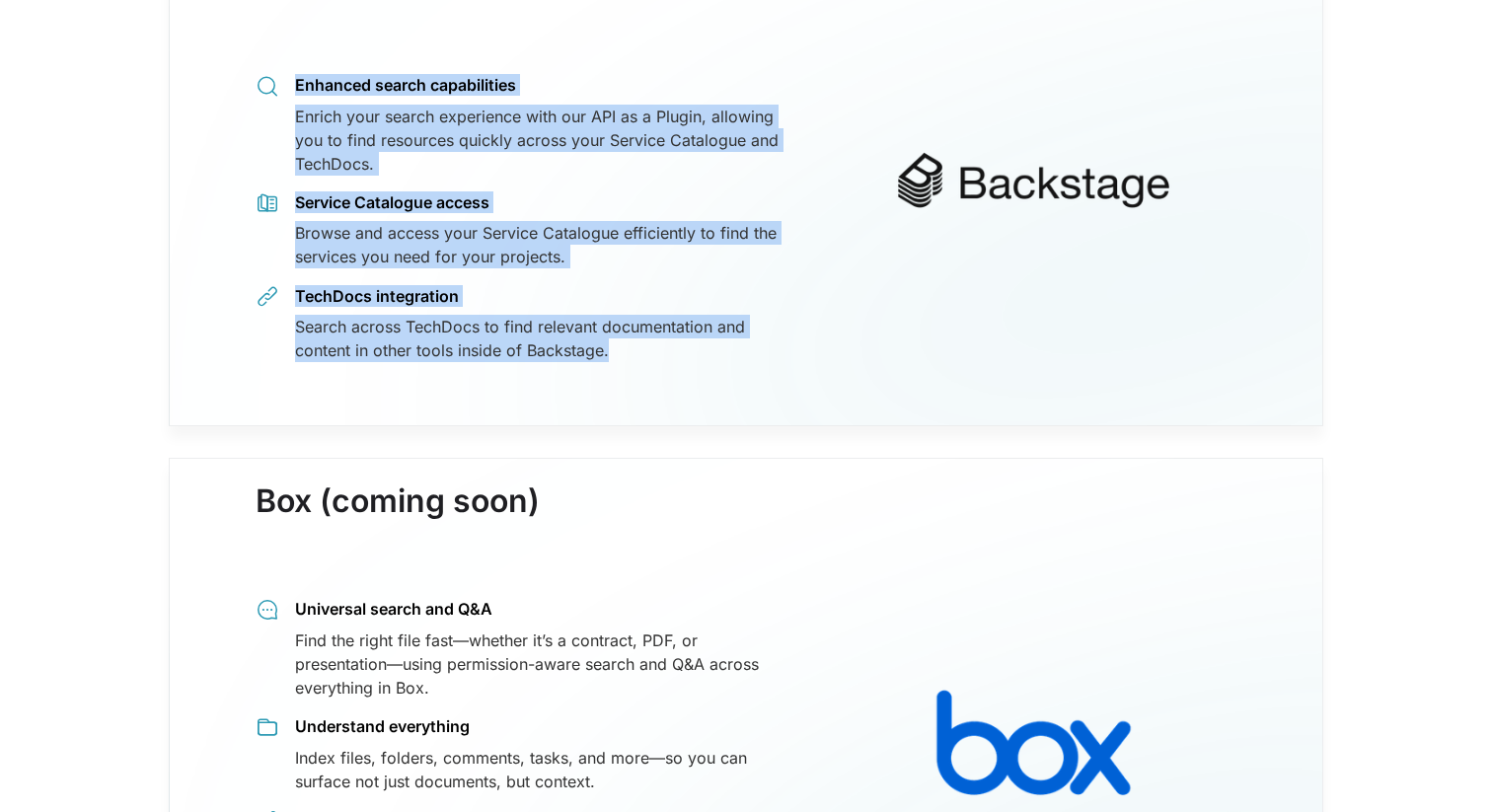
drag, startPoint x: 276, startPoint y: 33, endPoint x: 698, endPoint y: 381, distance: 547.0
click at [698, 381] on div "Backstage (coming soon) Enhanced search capabilities Enrich your search experie…" at bounding box center [746, 180] width 1155 height 492
click at [705, 388] on div "Backstage (coming soon) Enhanced search capabilities Enrich your search experie…" at bounding box center [746, 180] width 1155 height 492
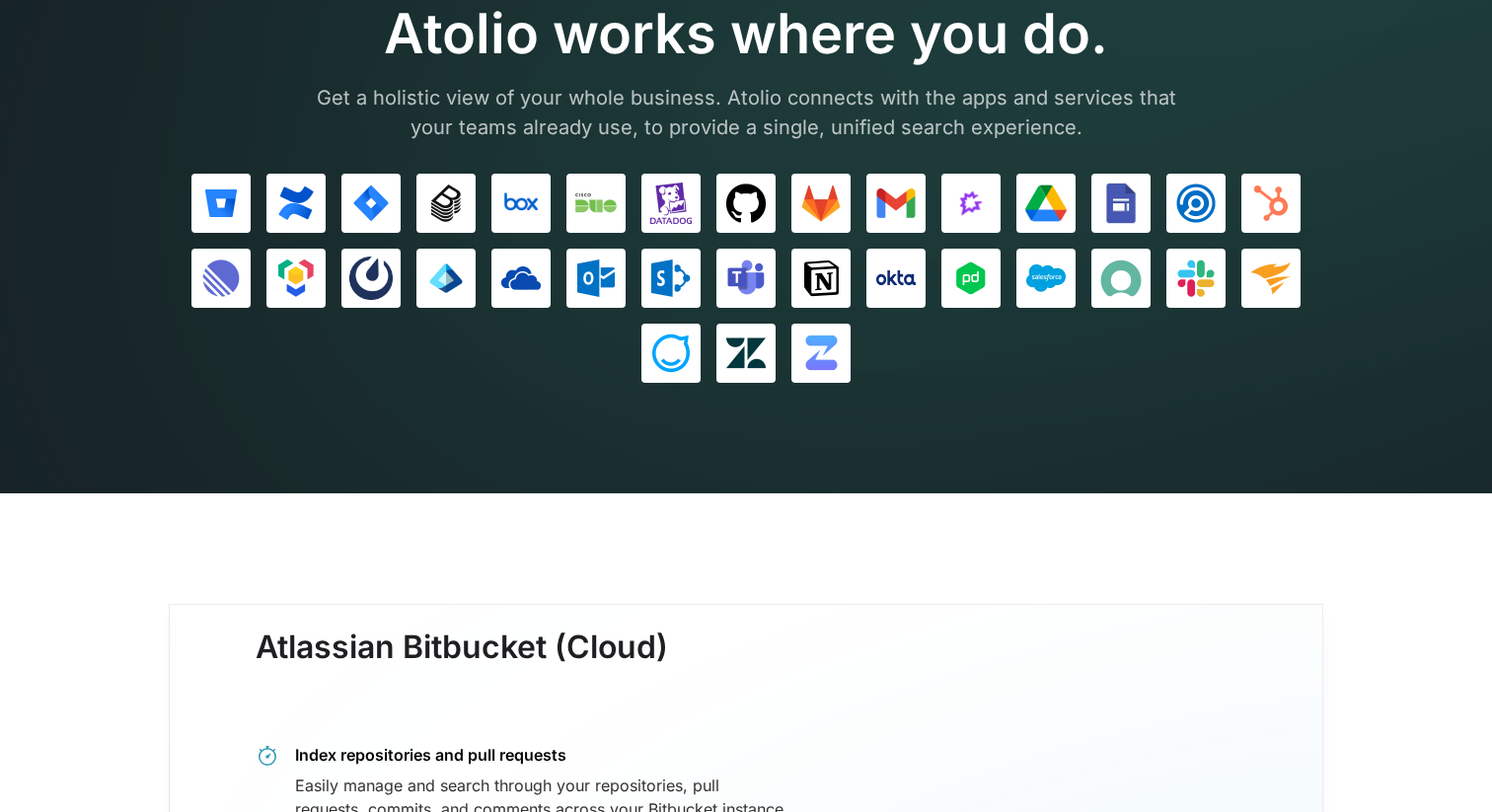
scroll to position [0, 0]
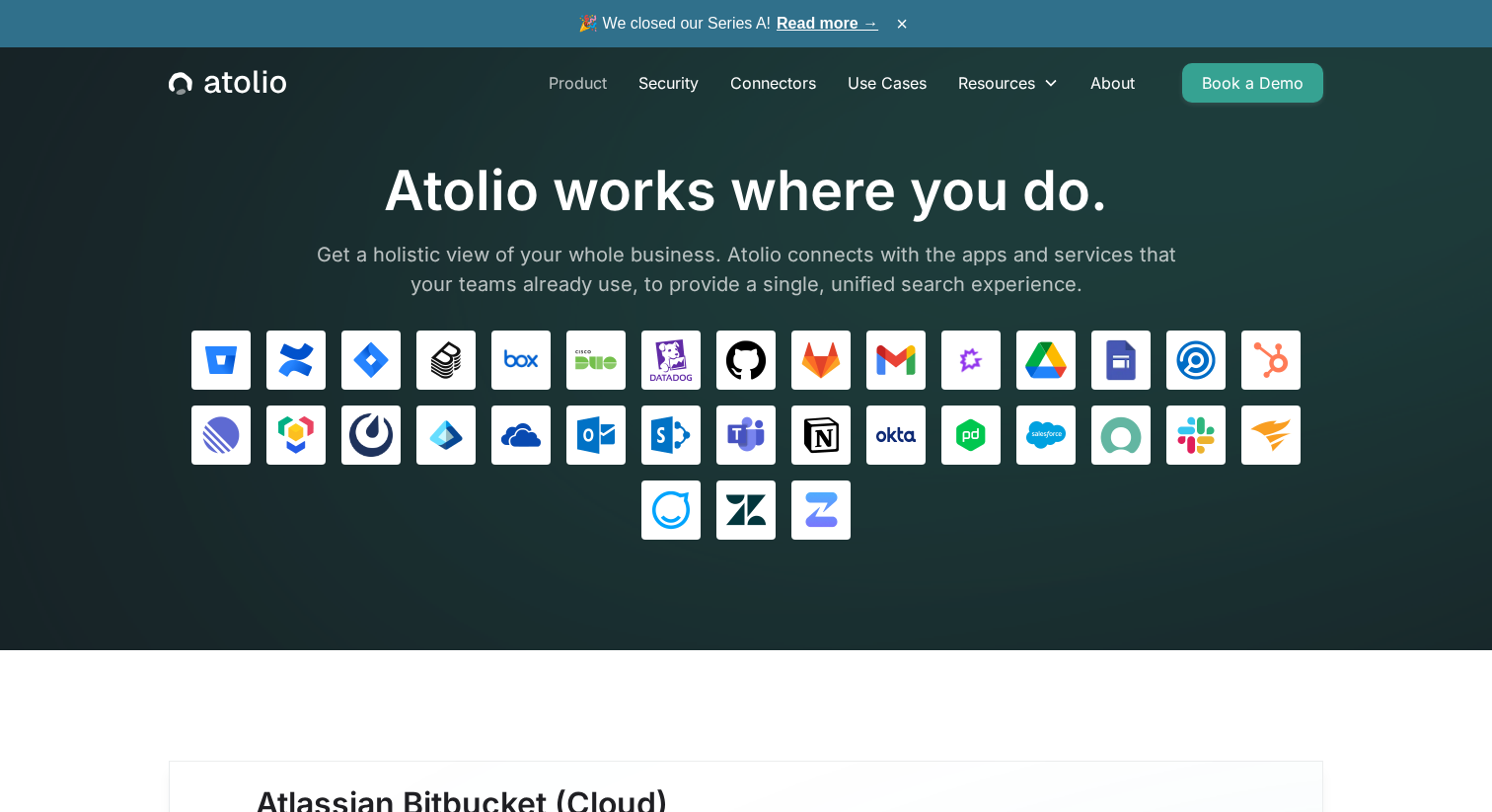
click at [581, 82] on link "Product" at bounding box center [578, 83] width 90 height 40
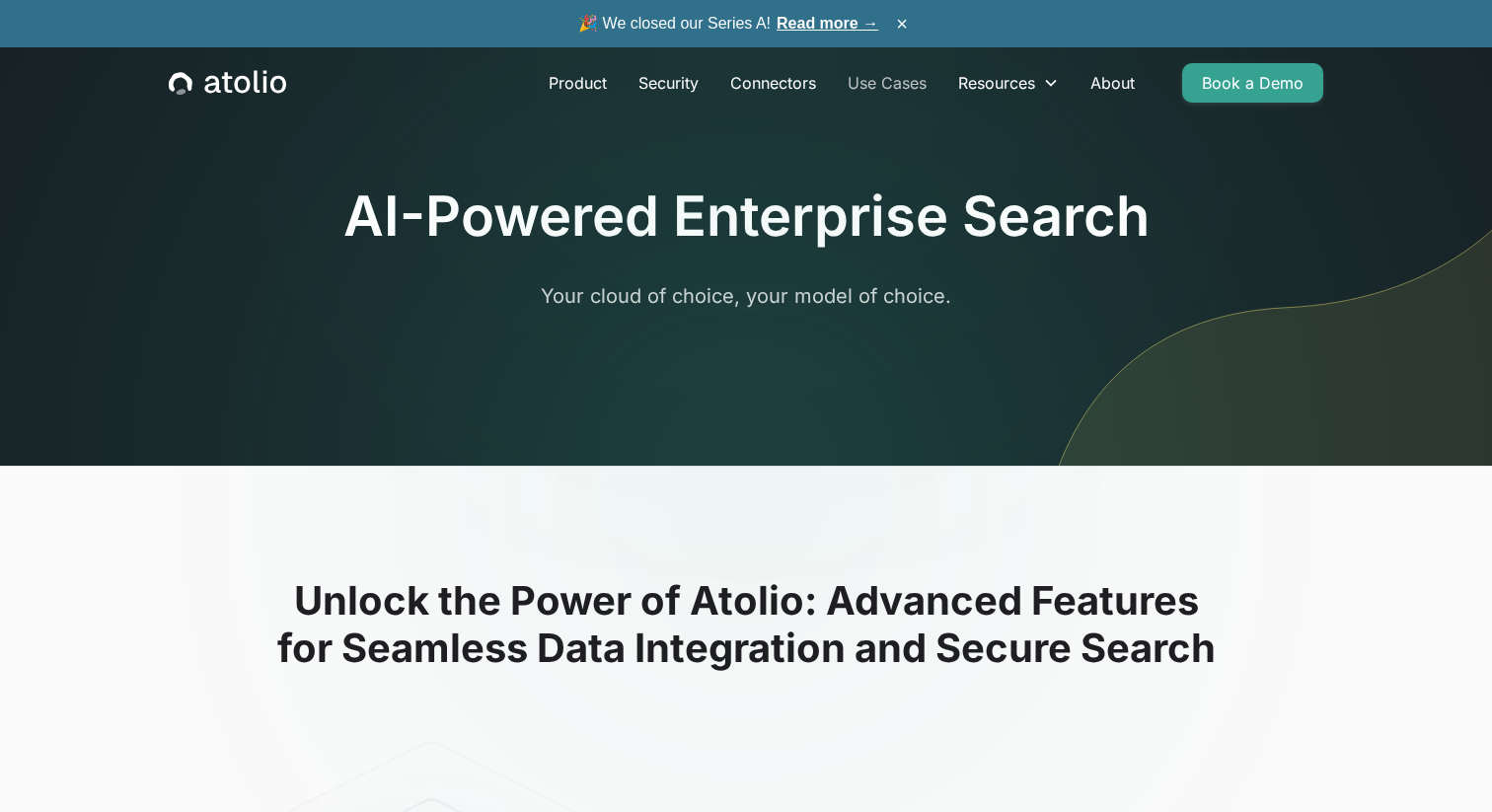
click at [881, 85] on link "Use Cases" at bounding box center [886, 83] width 111 height 40
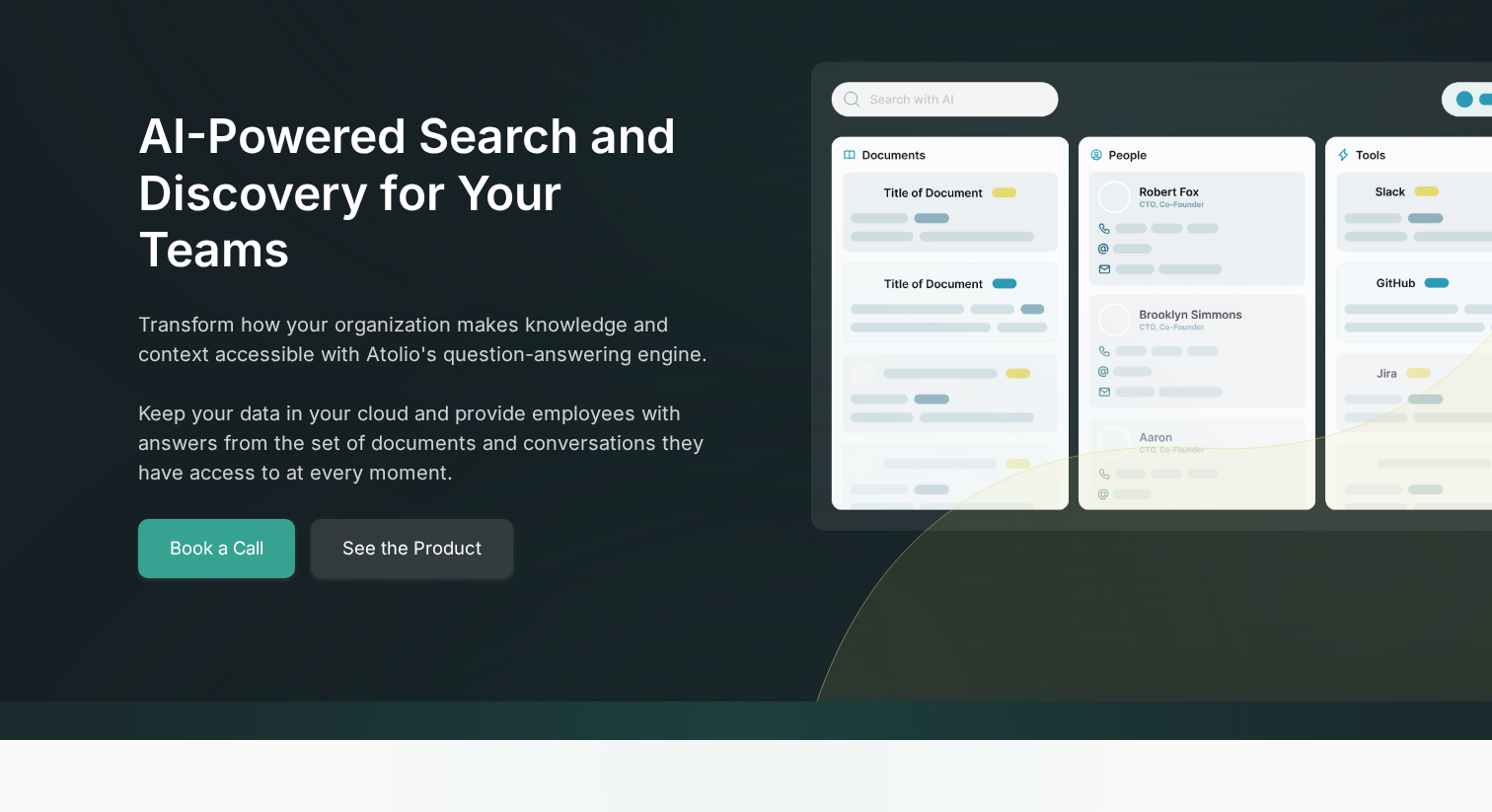
scroll to position [114, 0]
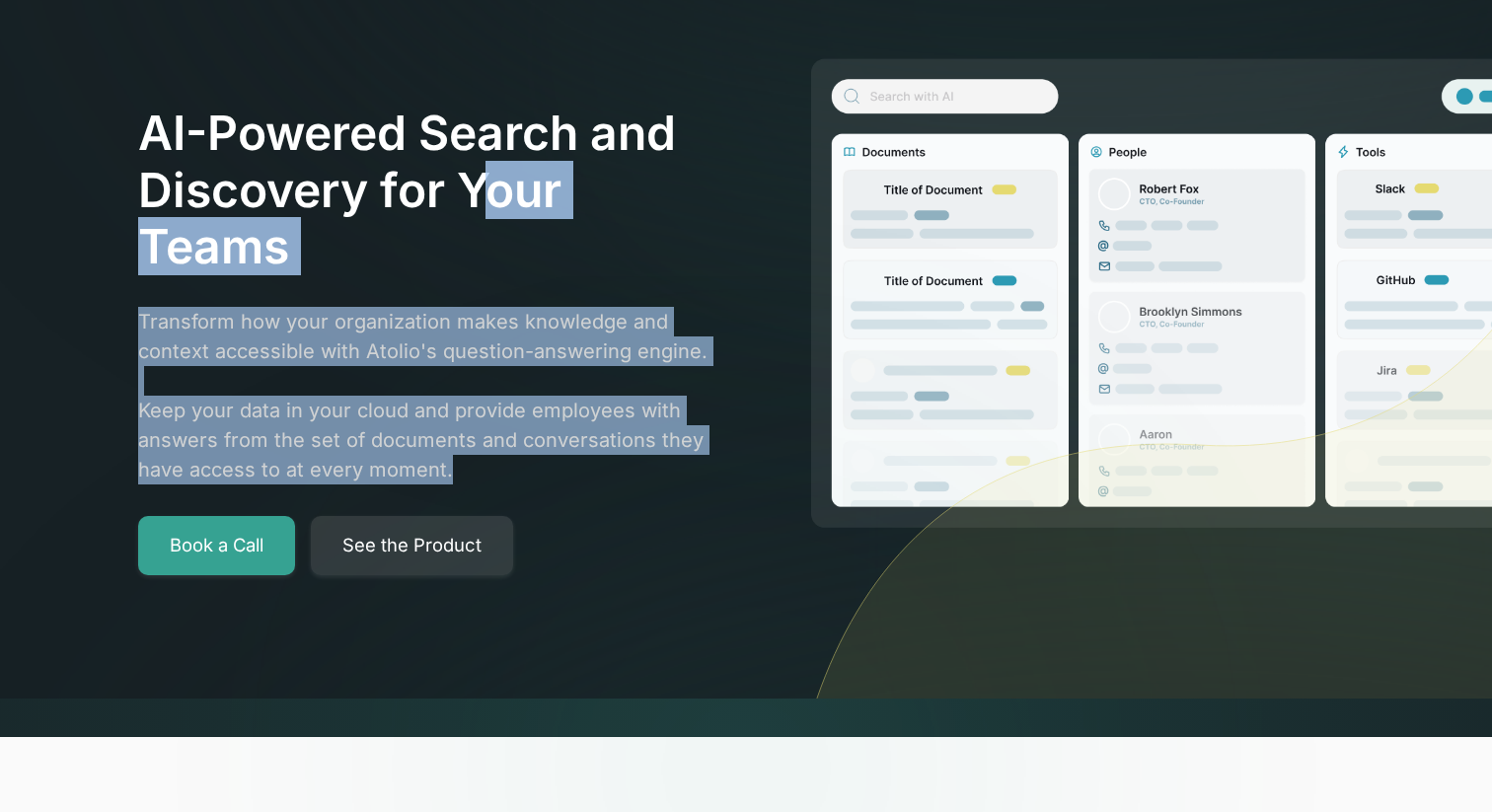
drag, startPoint x: 485, startPoint y: 182, endPoint x: 688, endPoint y: 480, distance: 360.6
click at [687, 477] on div "AI-Powered Search and Discovery for Your Teams Transform how your organization …" at bounding box center [427, 339] width 580 height 470
click at [688, 480] on p "Transform how your organization makes knowledge and context accessible with Ato…" at bounding box center [427, 395] width 580 height 178
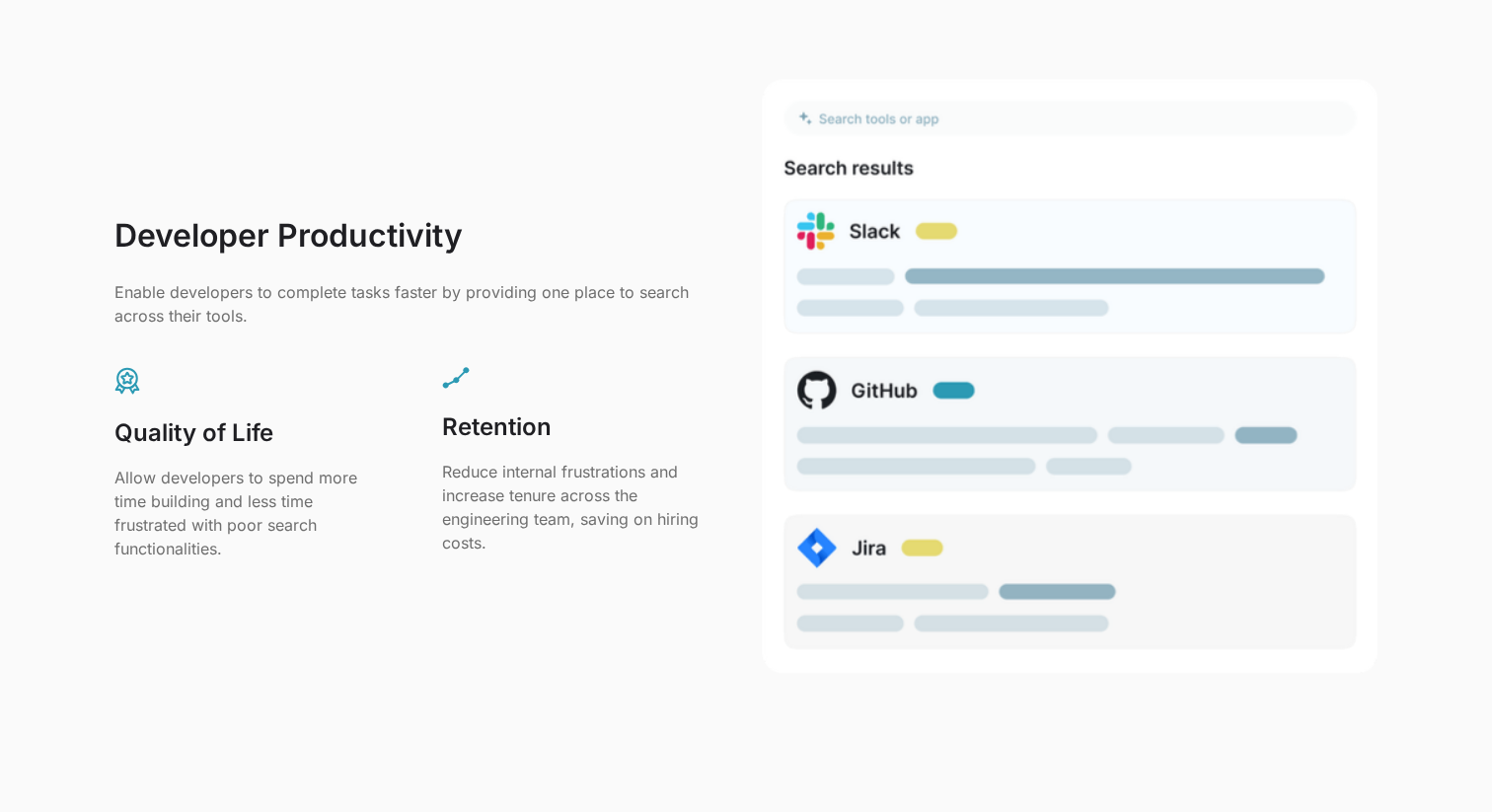
scroll to position [2641, 0]
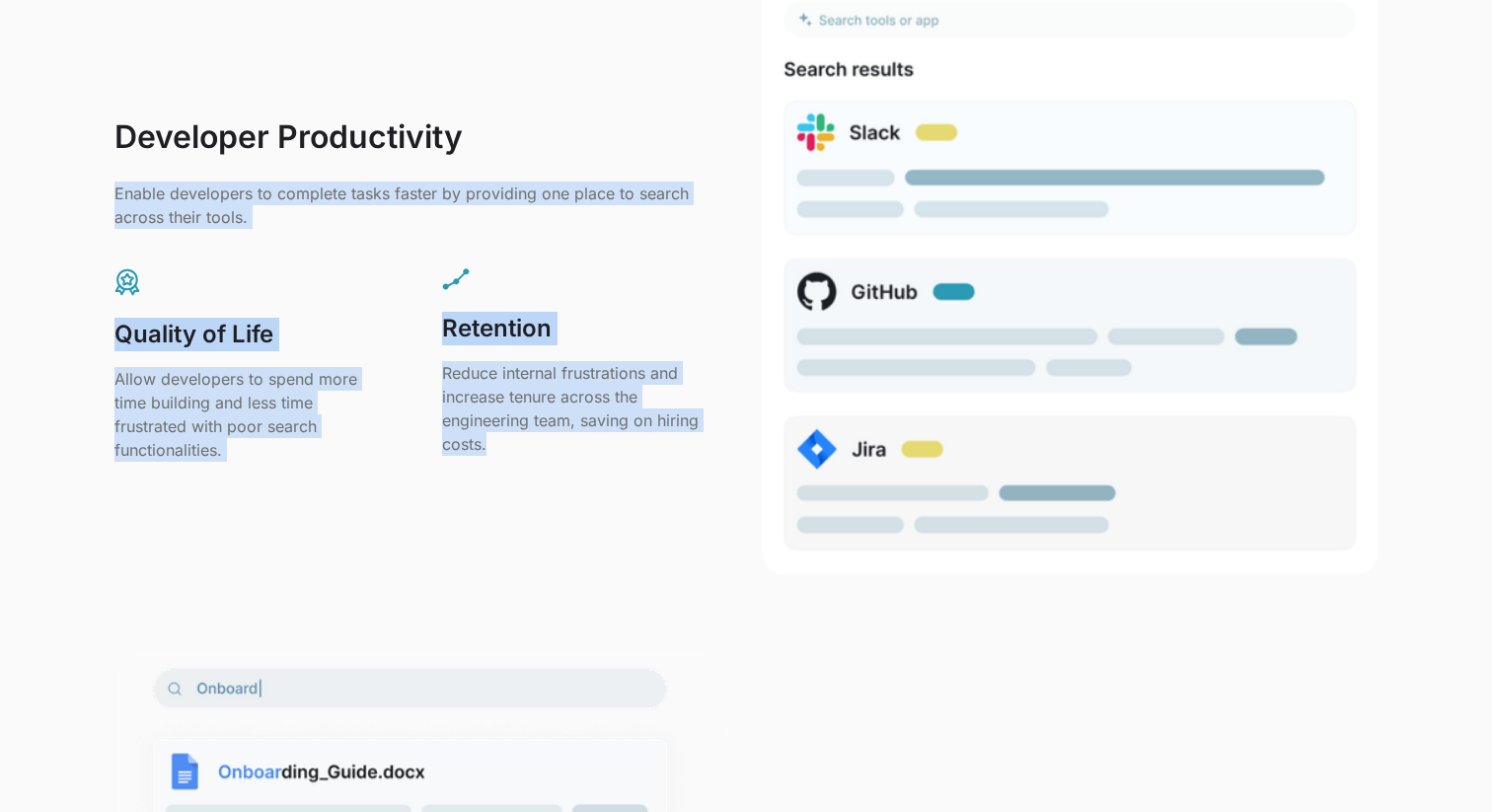
drag, startPoint x: 377, startPoint y: 160, endPoint x: 629, endPoint y: 490, distance: 415.2
click at [628, 487] on div "Developer Productivity Enable developers to complete tasks faster by providing …" at bounding box center [746, 277] width 1262 height 595
click at [629, 490] on div "Developer Productivity Enable developers to complete tasks faster by providing …" at bounding box center [746, 277] width 1262 height 595
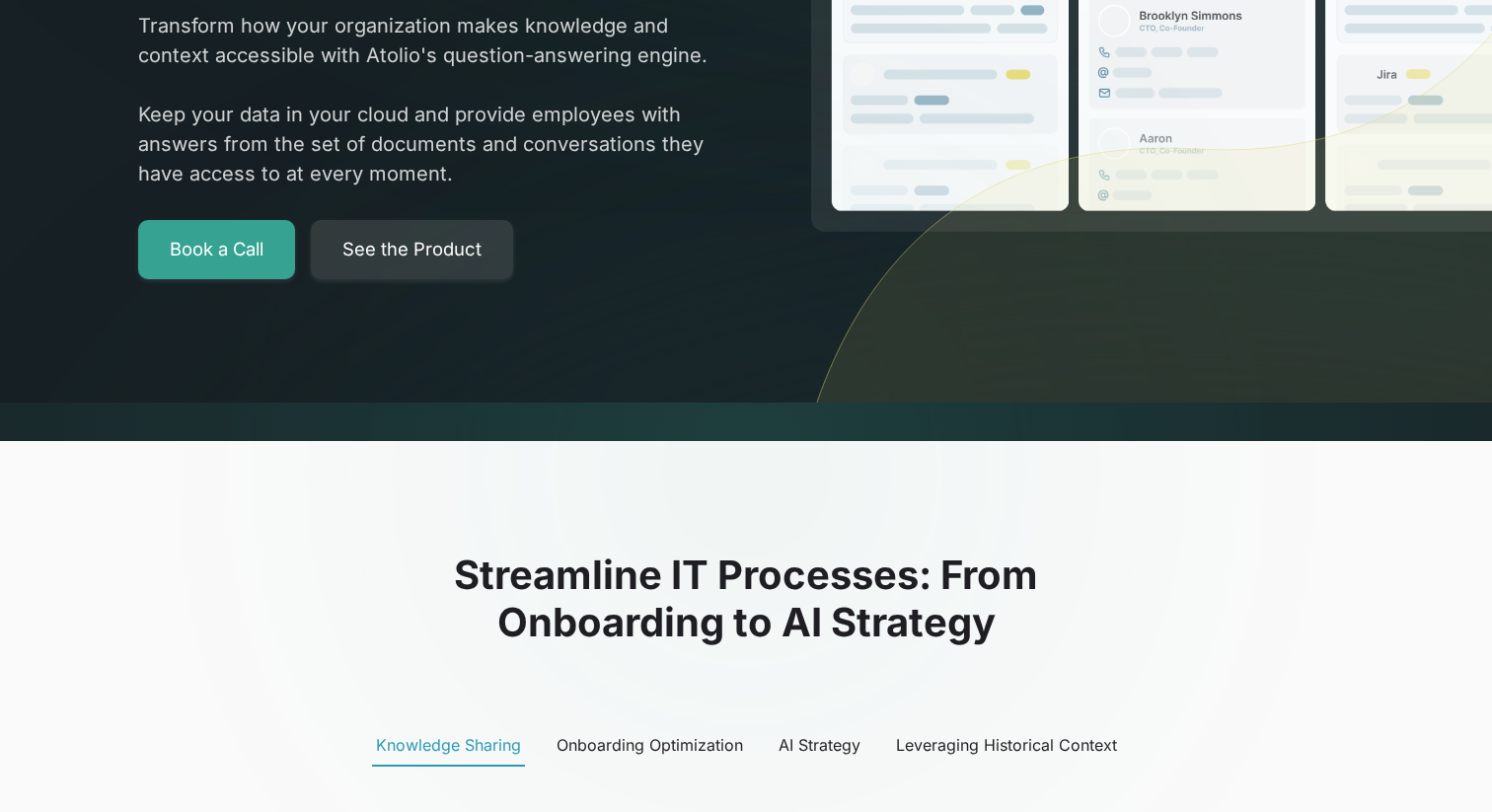
scroll to position [0, 0]
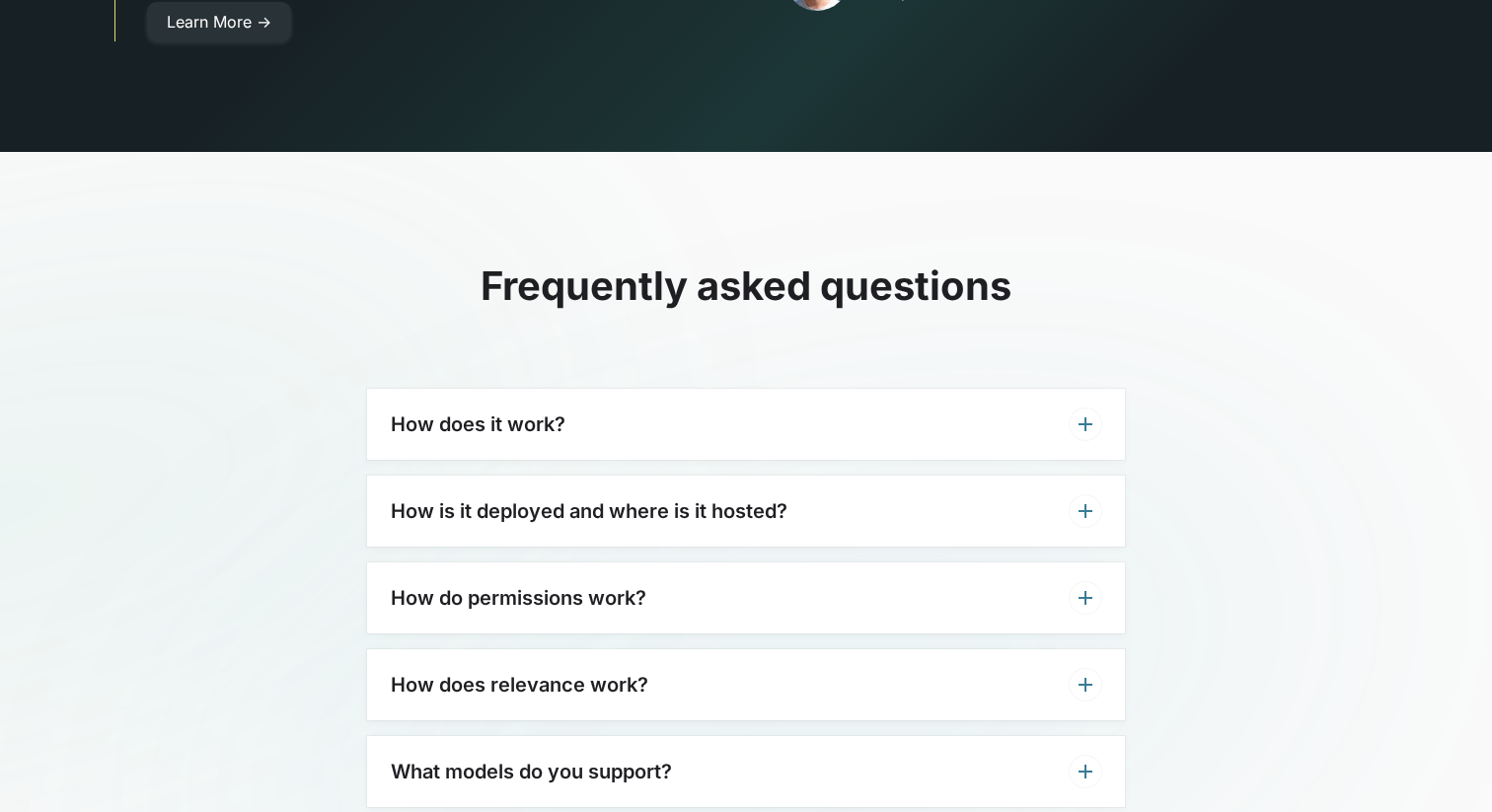
scroll to position [5910, 0]
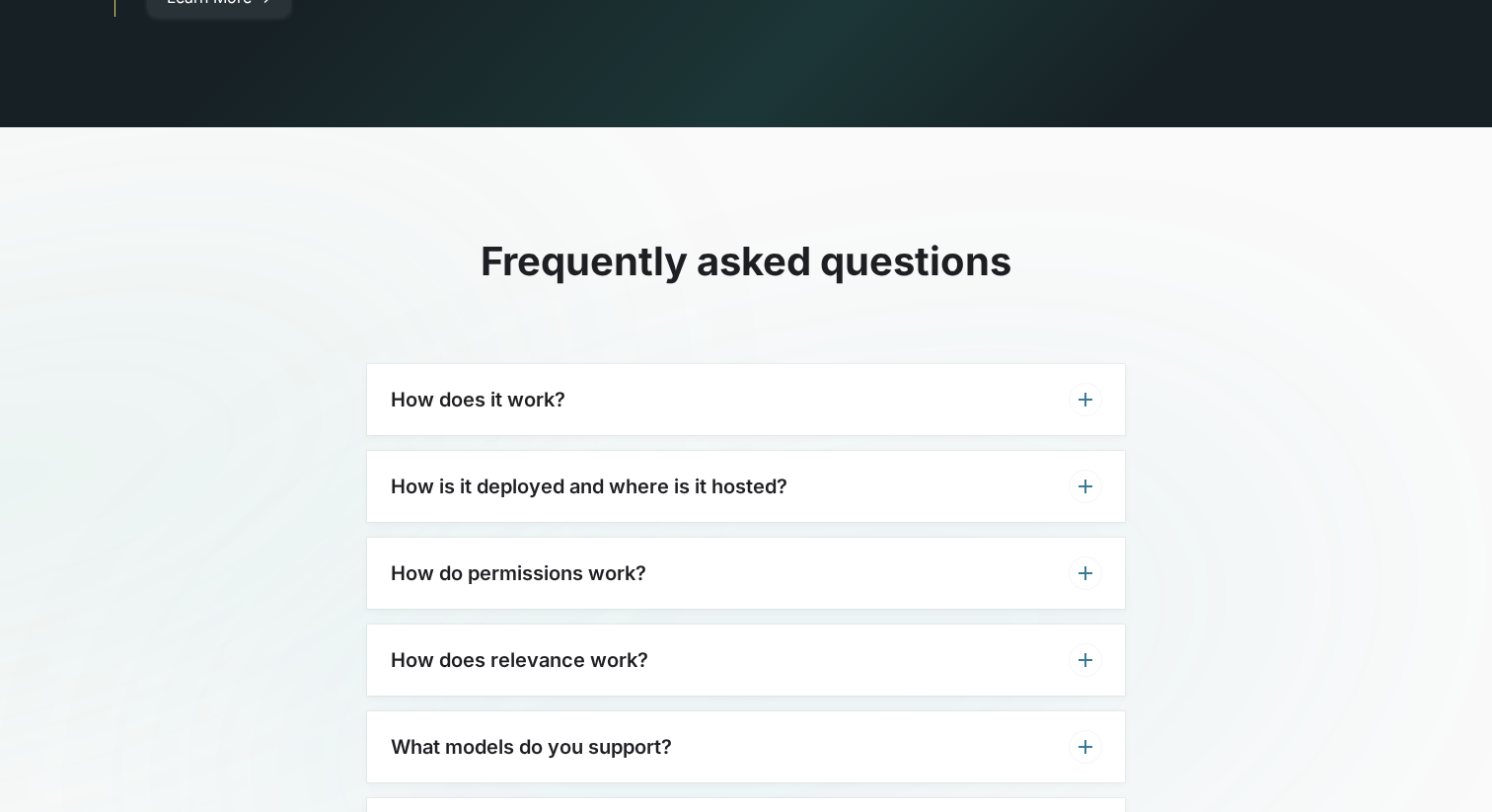
click at [700, 474] on h3 "How is it deployed and where is it hosted?" at bounding box center [588, 486] width 396 height 24
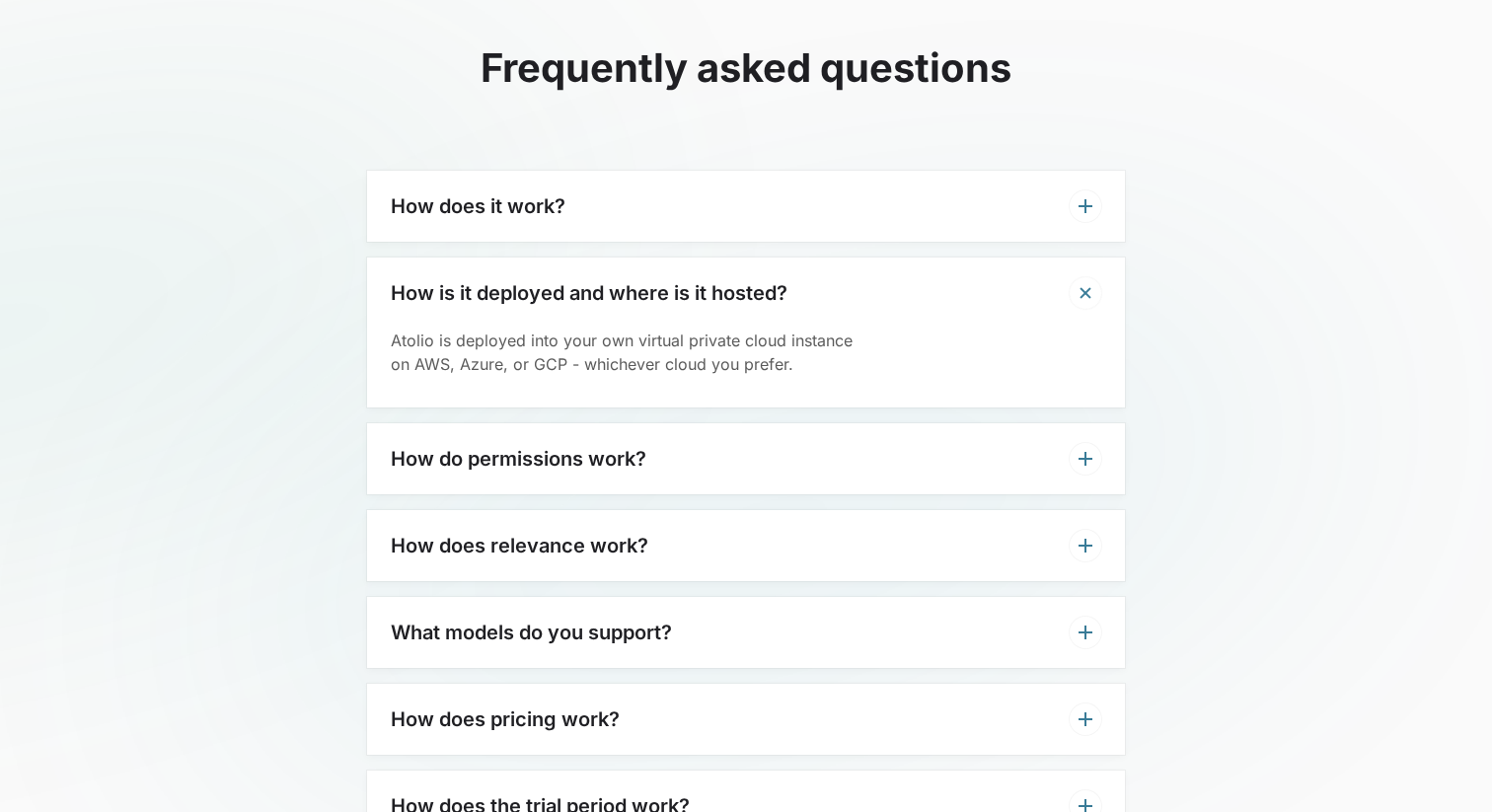
scroll to position [6106, 0]
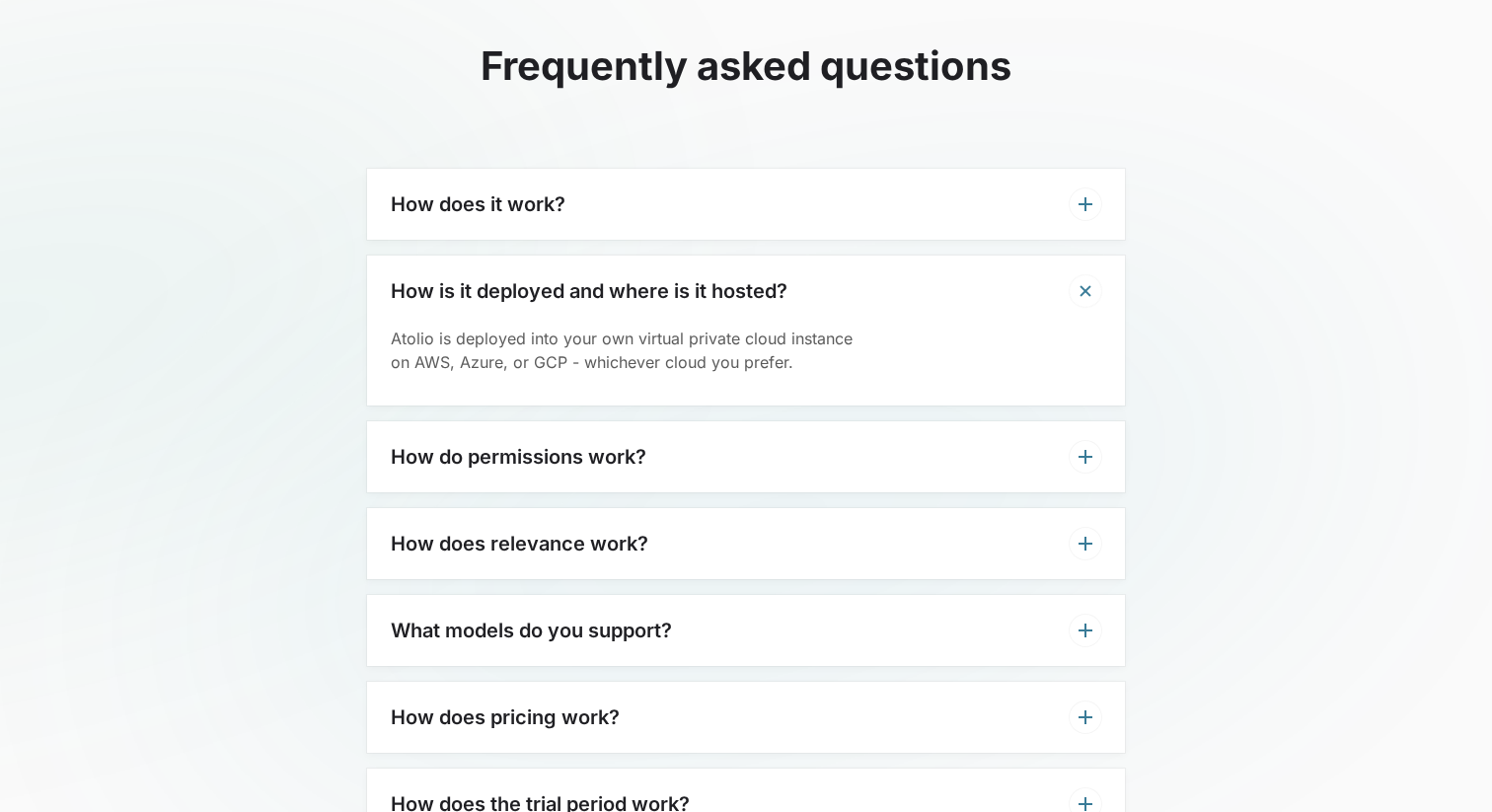
click at [681, 431] on div "How do permissions work?" at bounding box center [746, 456] width 757 height 71
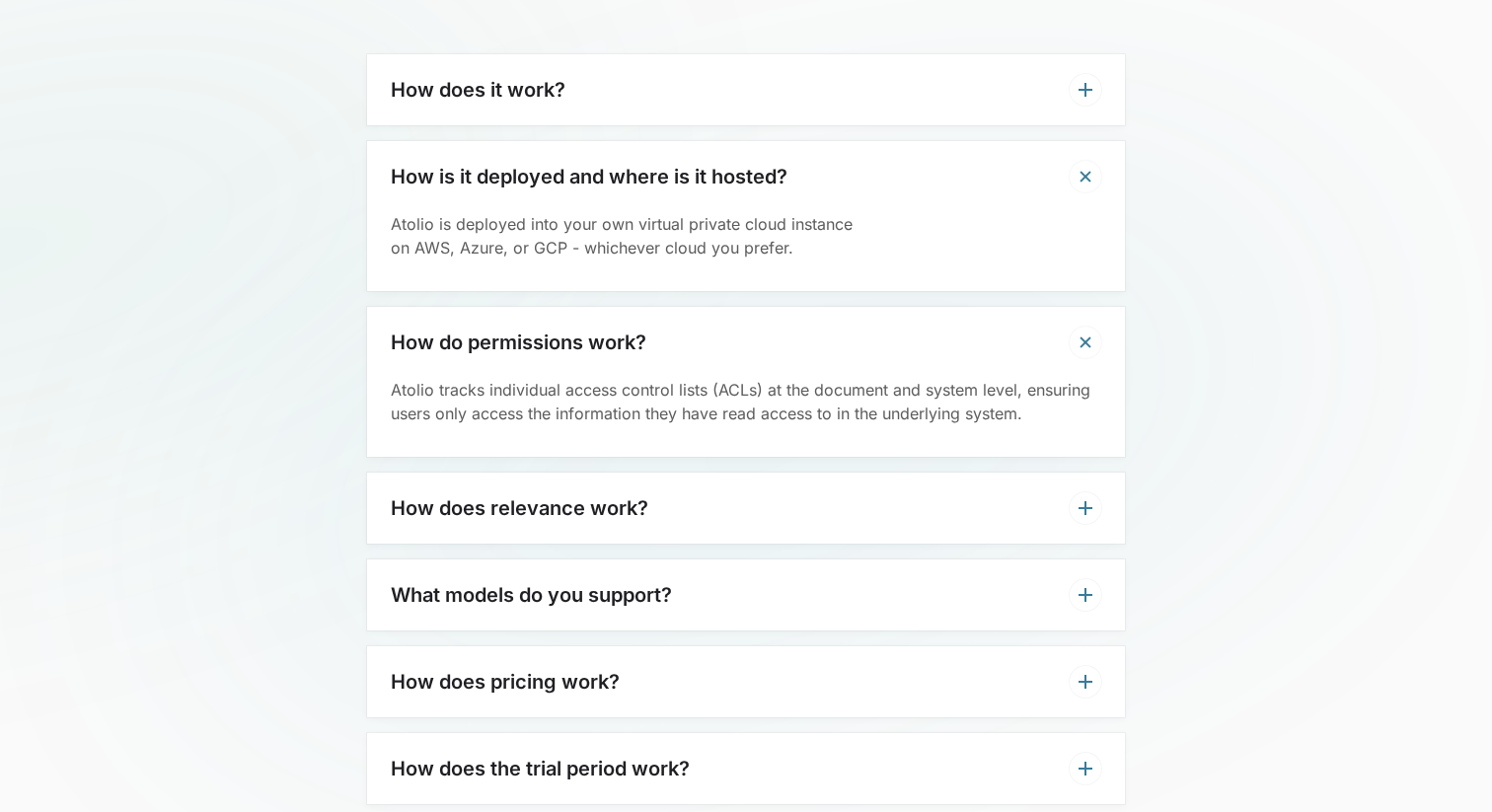
scroll to position [6224, 0]
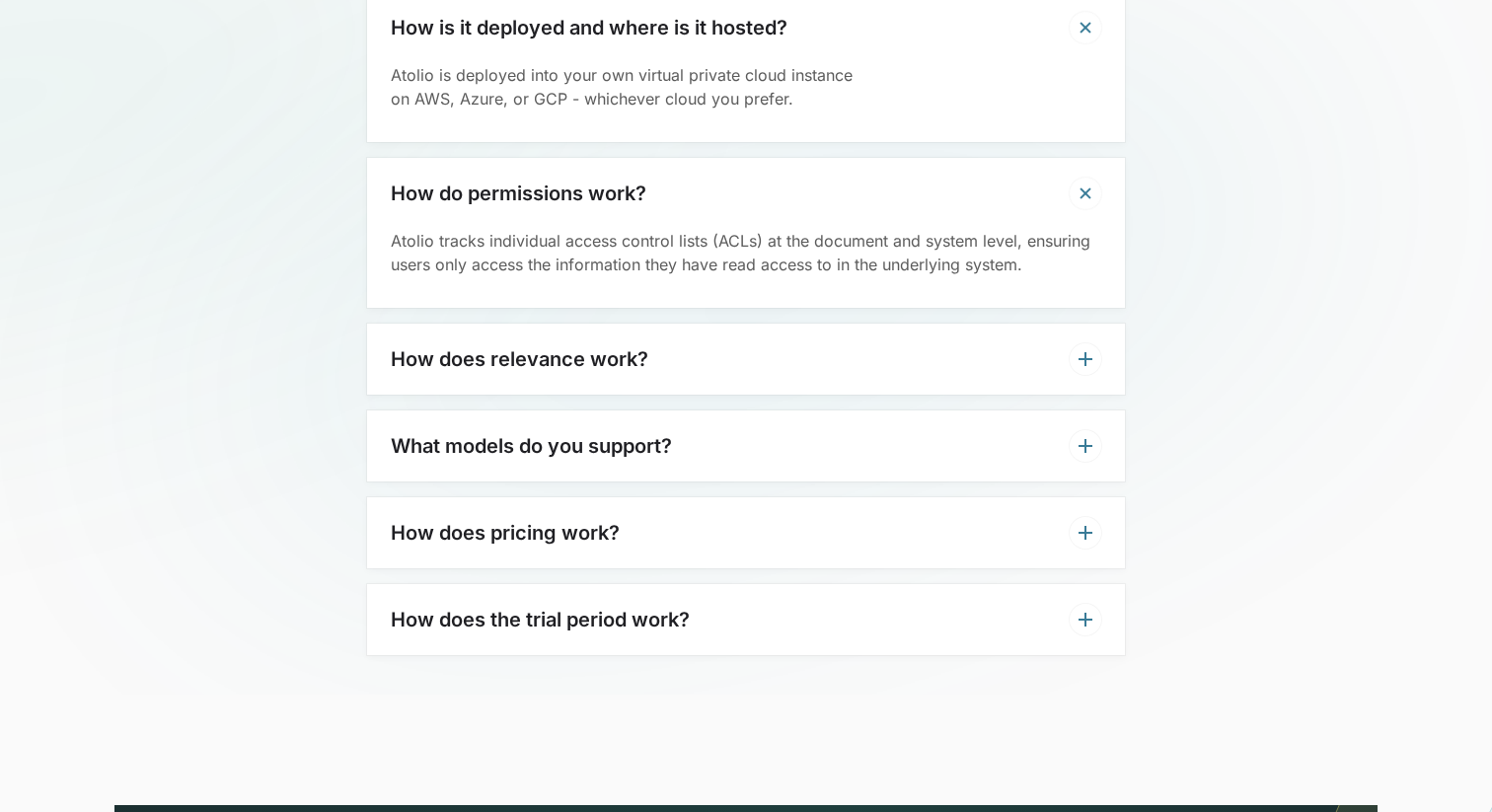
click at [682, 516] on div "How does pricing work?" at bounding box center [746, 532] width 757 height 71
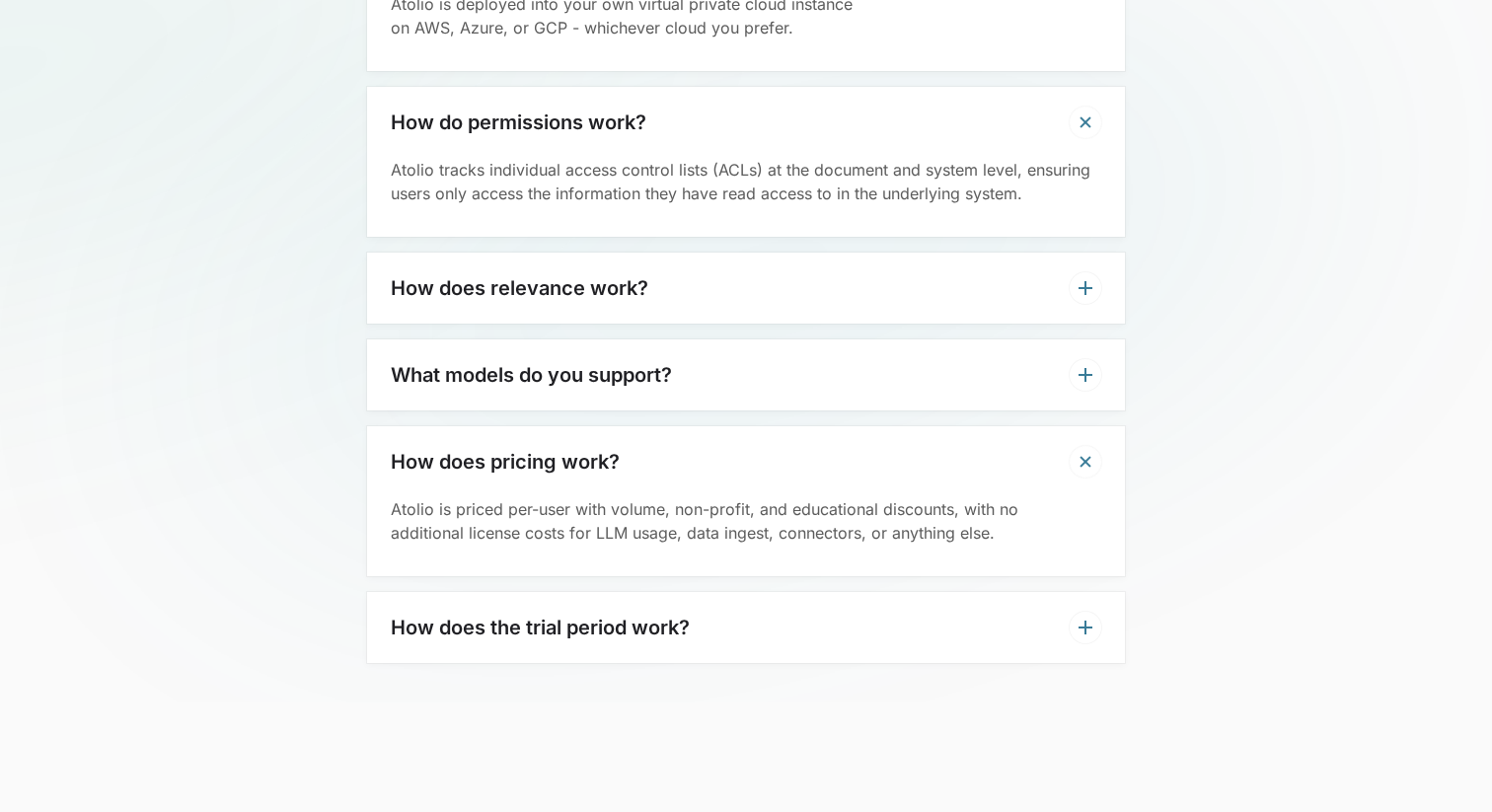
scroll to position [6444, 0]
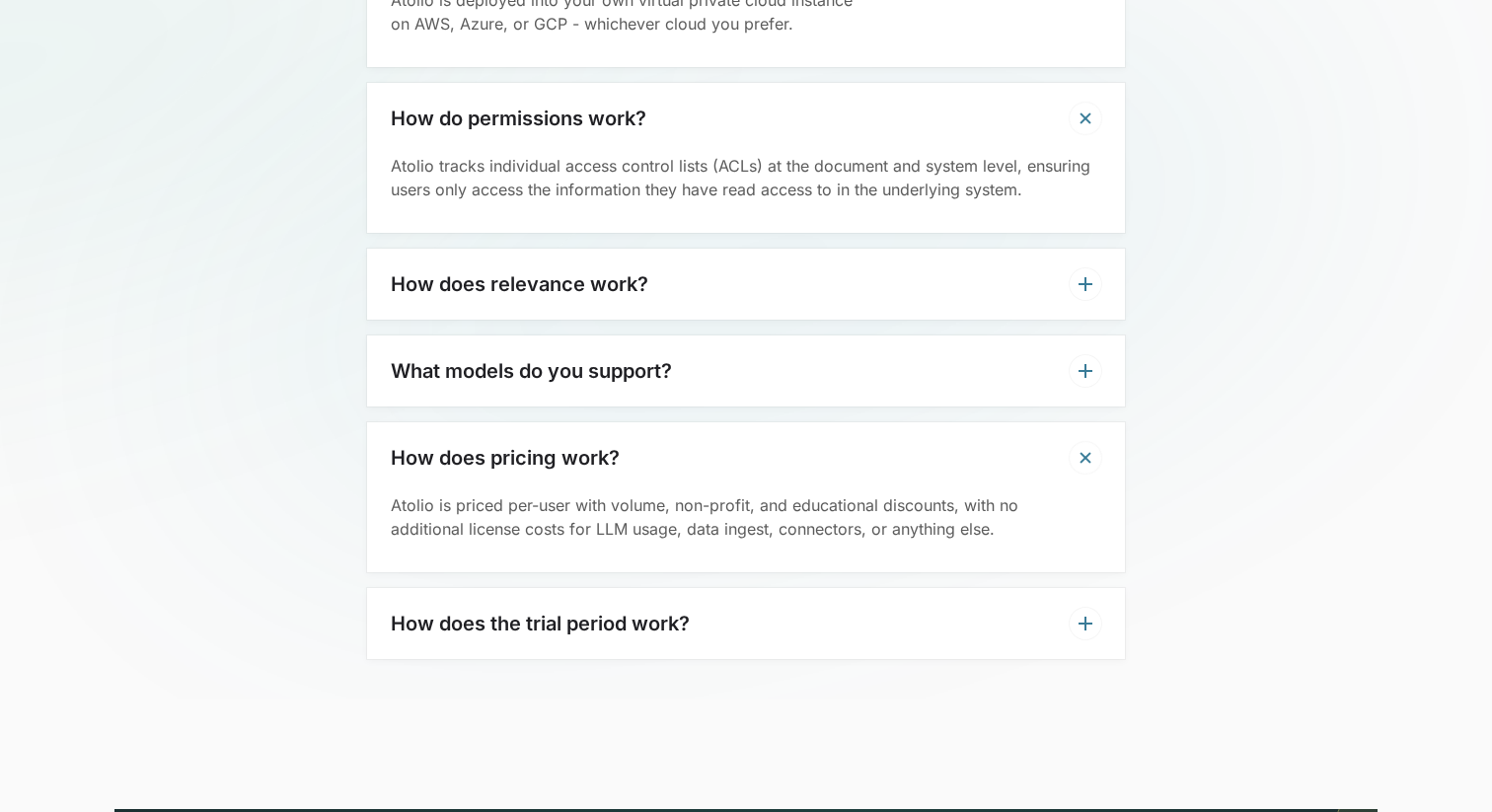
click at [661, 611] on h3 "How does the trial period work?" at bounding box center [540, 623] width 299 height 24
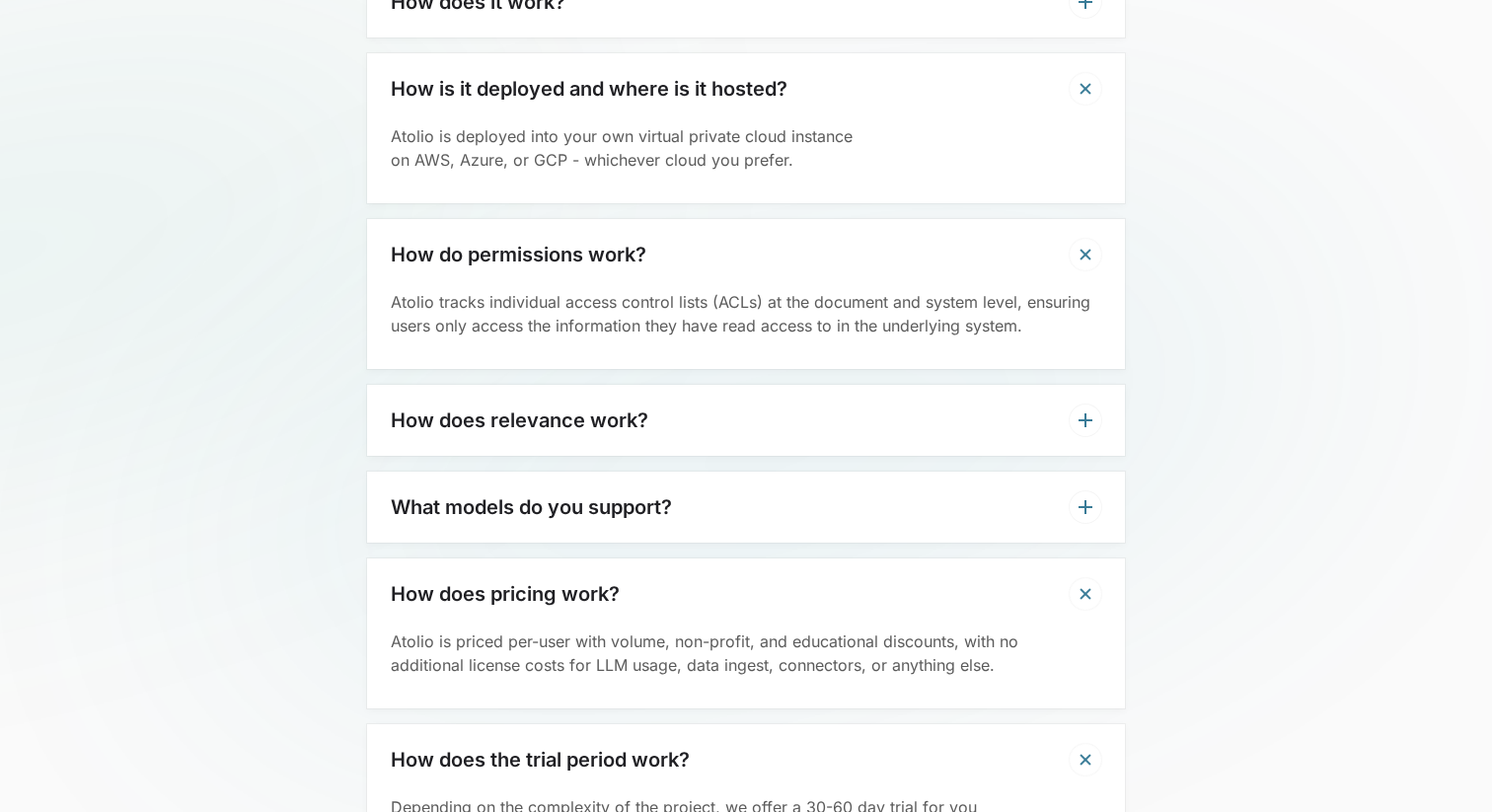
scroll to position [6305, 0]
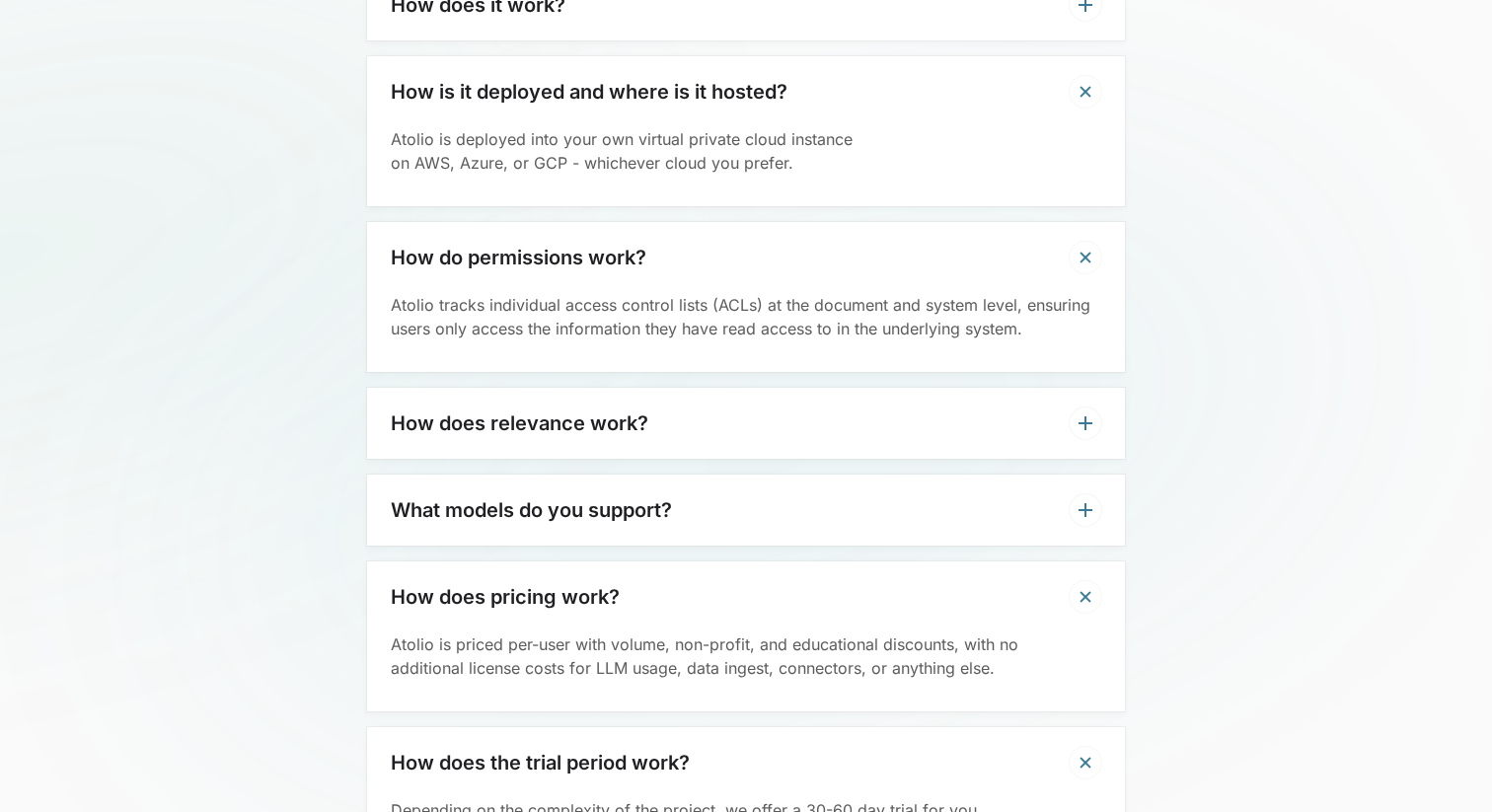
click at [687, 474] on div "What models do you support?" at bounding box center [746, 509] width 757 height 71
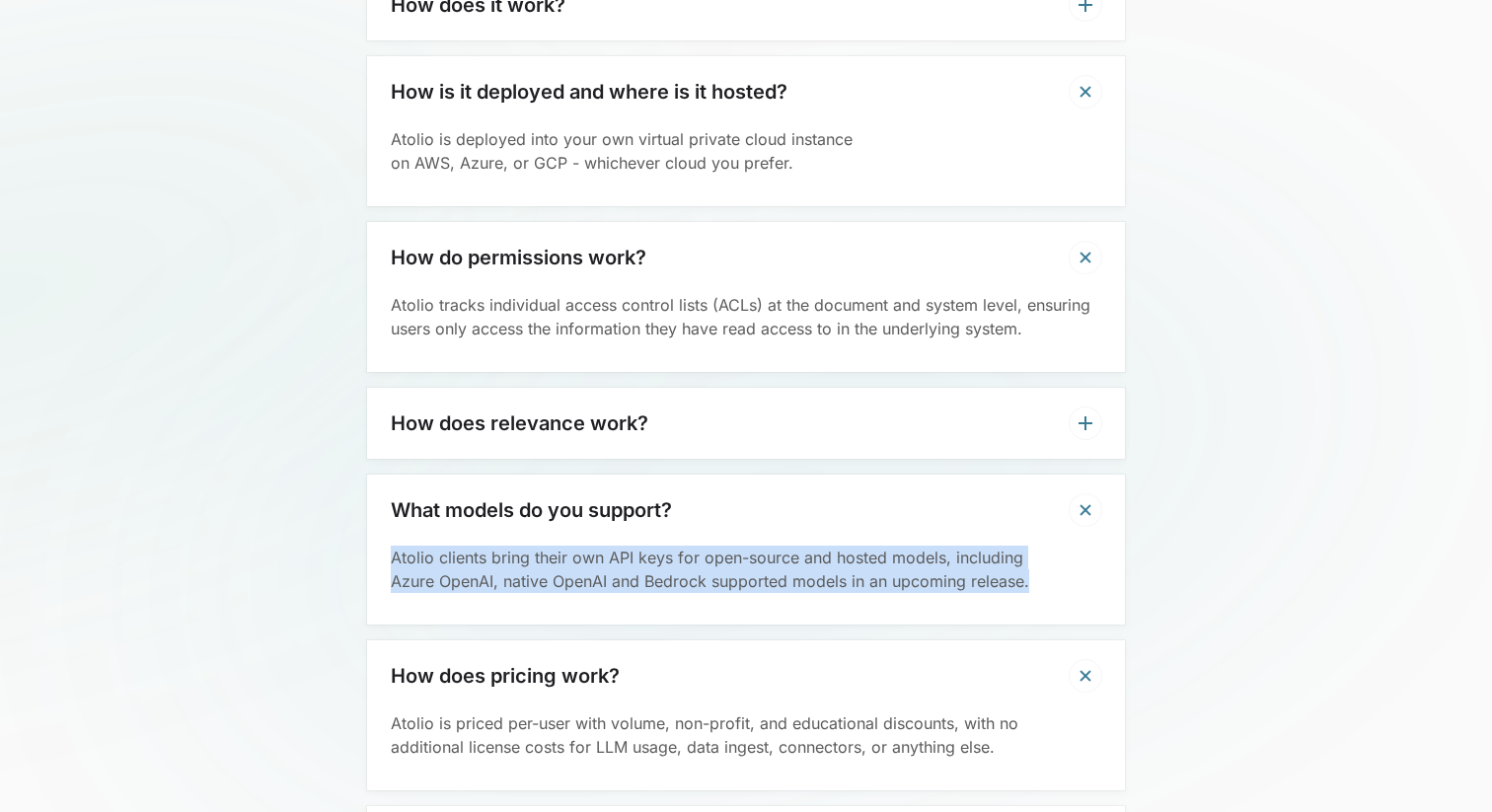
drag, startPoint x: 515, startPoint y: 496, endPoint x: 1033, endPoint y: 557, distance: 521.6
click at [1033, 557] on div "What models do you support? Atolio clients bring their own API keys for open-so…" at bounding box center [746, 549] width 757 height 150
click at [1033, 557] on div "Atolio clients bring their own API keys for open-source and hosted models, incl…" at bounding box center [746, 585] width 757 height 79
drag, startPoint x: 1052, startPoint y: 551, endPoint x: 984, endPoint y: 478, distance: 99.8
click at [985, 479] on div "What models do you support? Atolio clients bring their own API keys for open-so…" at bounding box center [746, 549] width 757 height 150
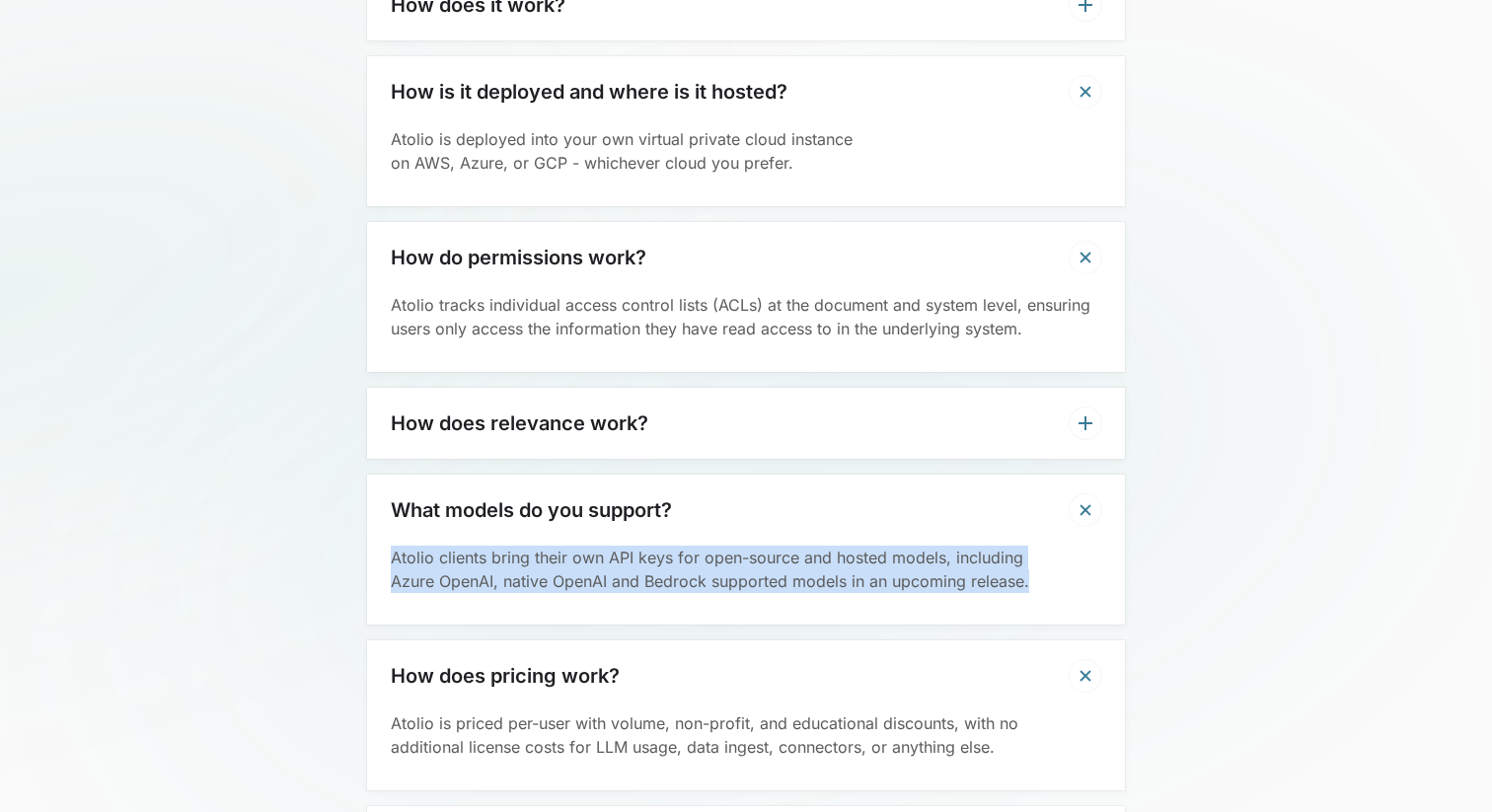
click at [726, 562] on div "Atolio clients bring their own API keys for open-source and hosted models, incl…" at bounding box center [746, 585] width 757 height 79
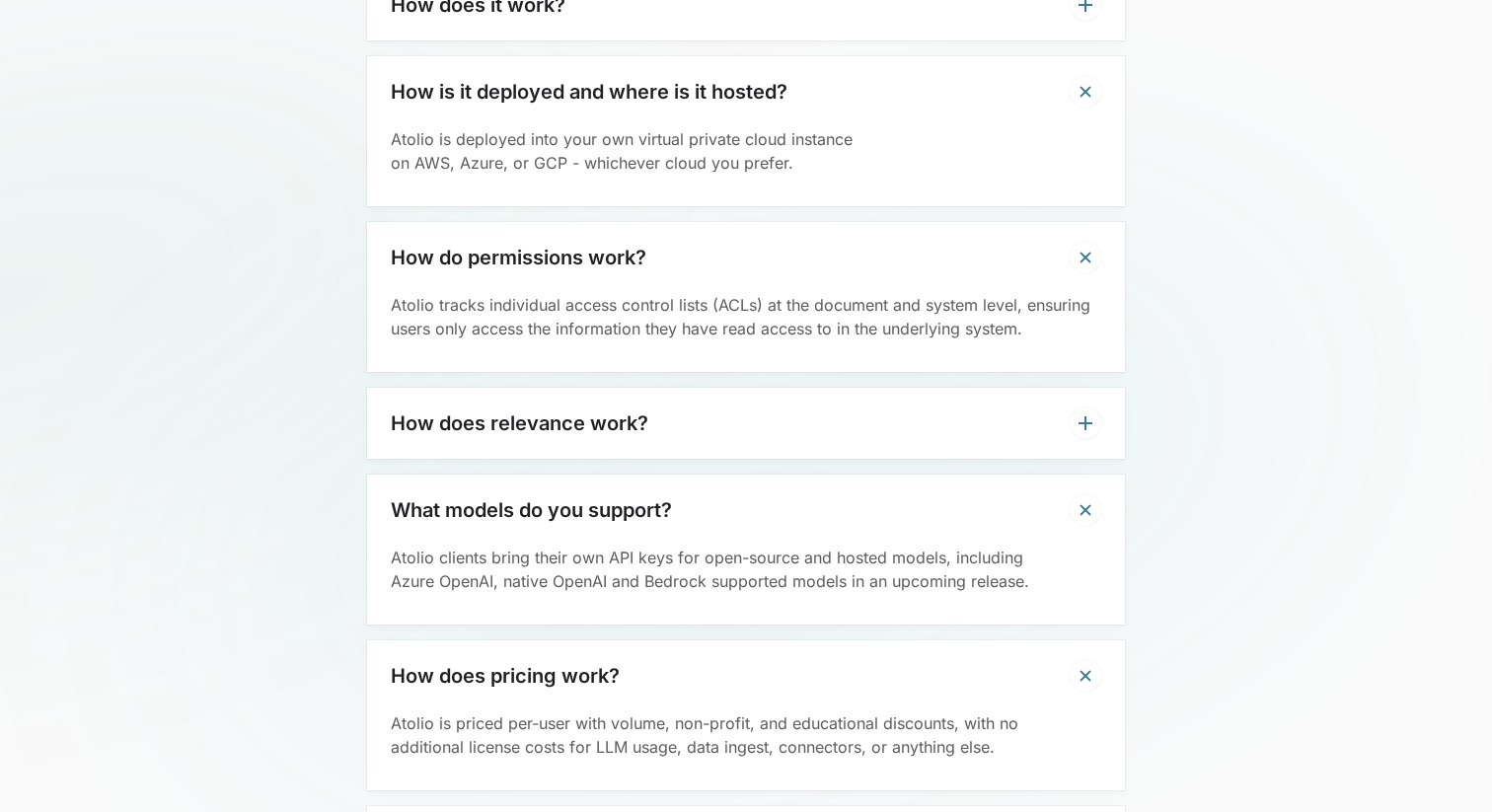
scroll to position [6215, 0]
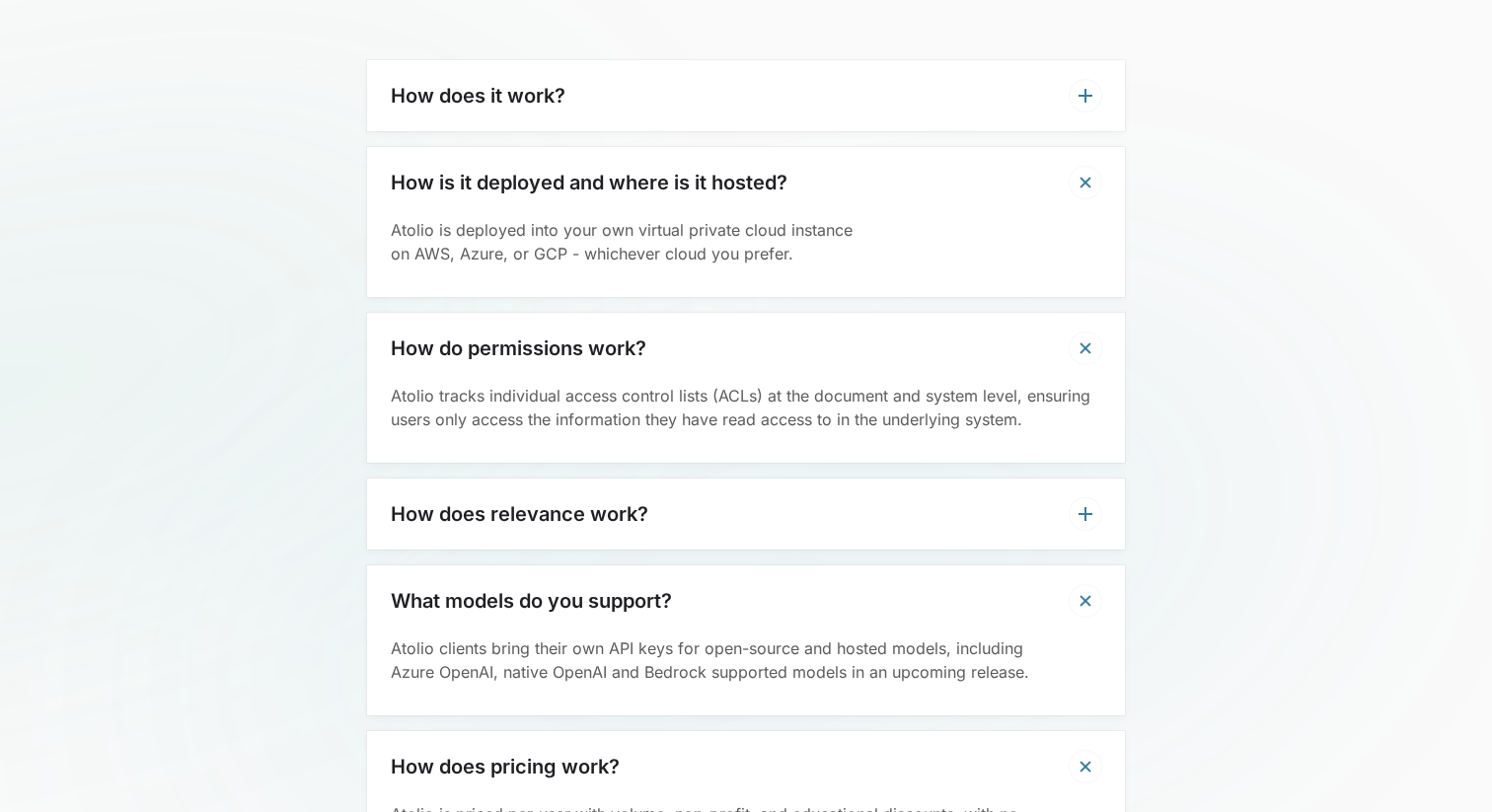
click at [711, 478] on div "How does relevance work?" at bounding box center [746, 513] width 757 height 71
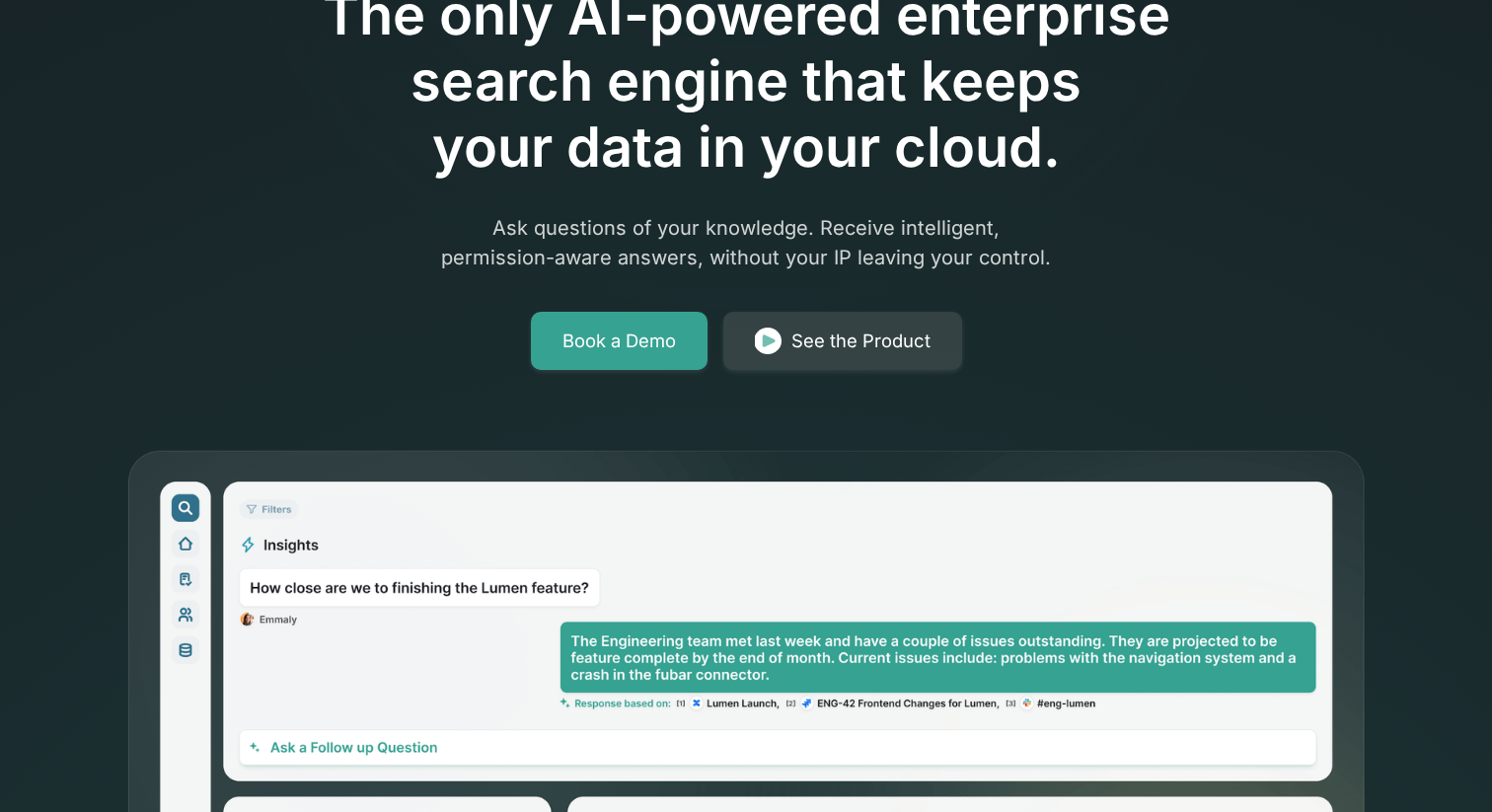
scroll to position [0, 0]
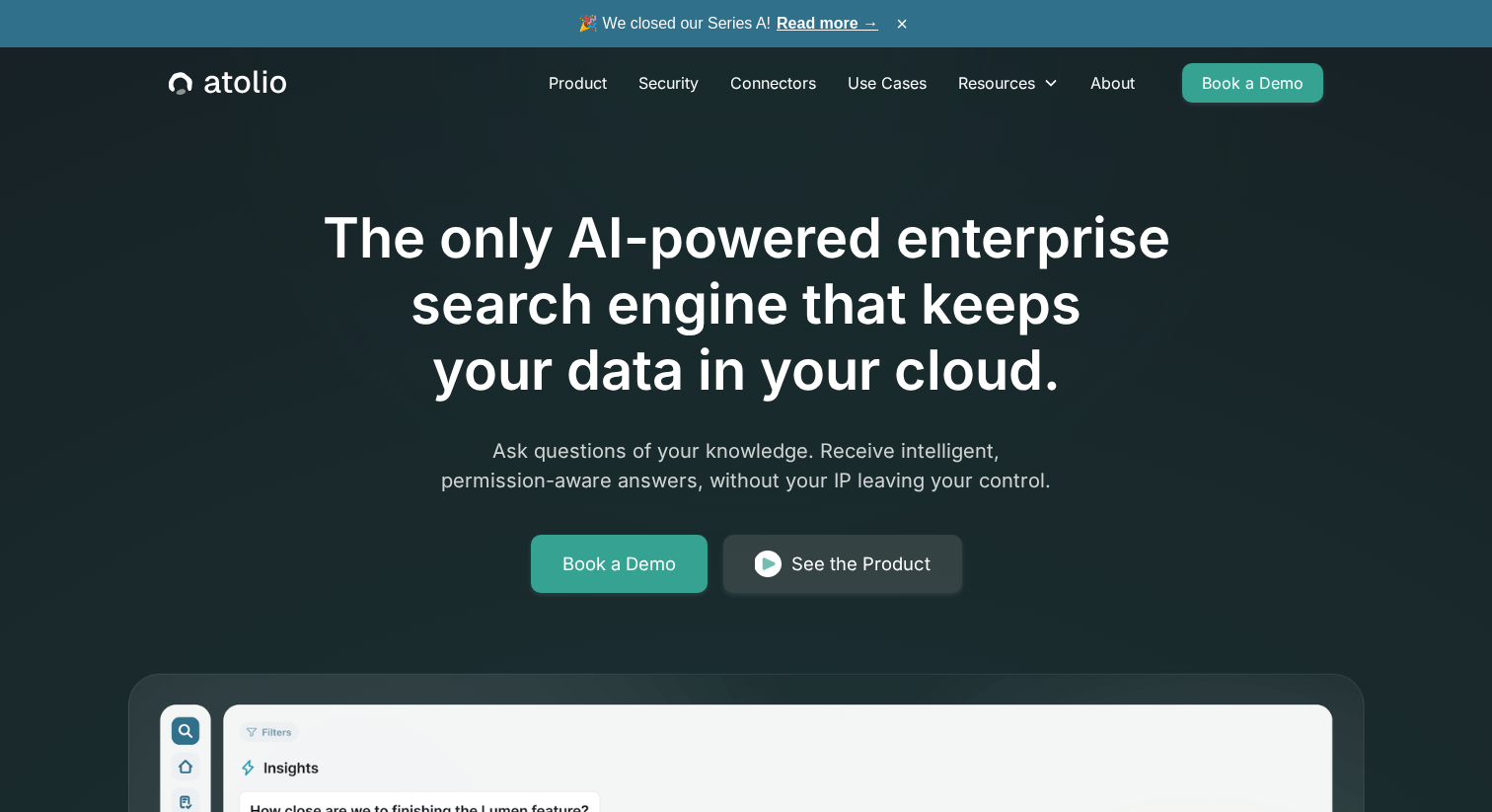
click at [836, 16] on link "Read more →" at bounding box center [827, 23] width 102 height 17
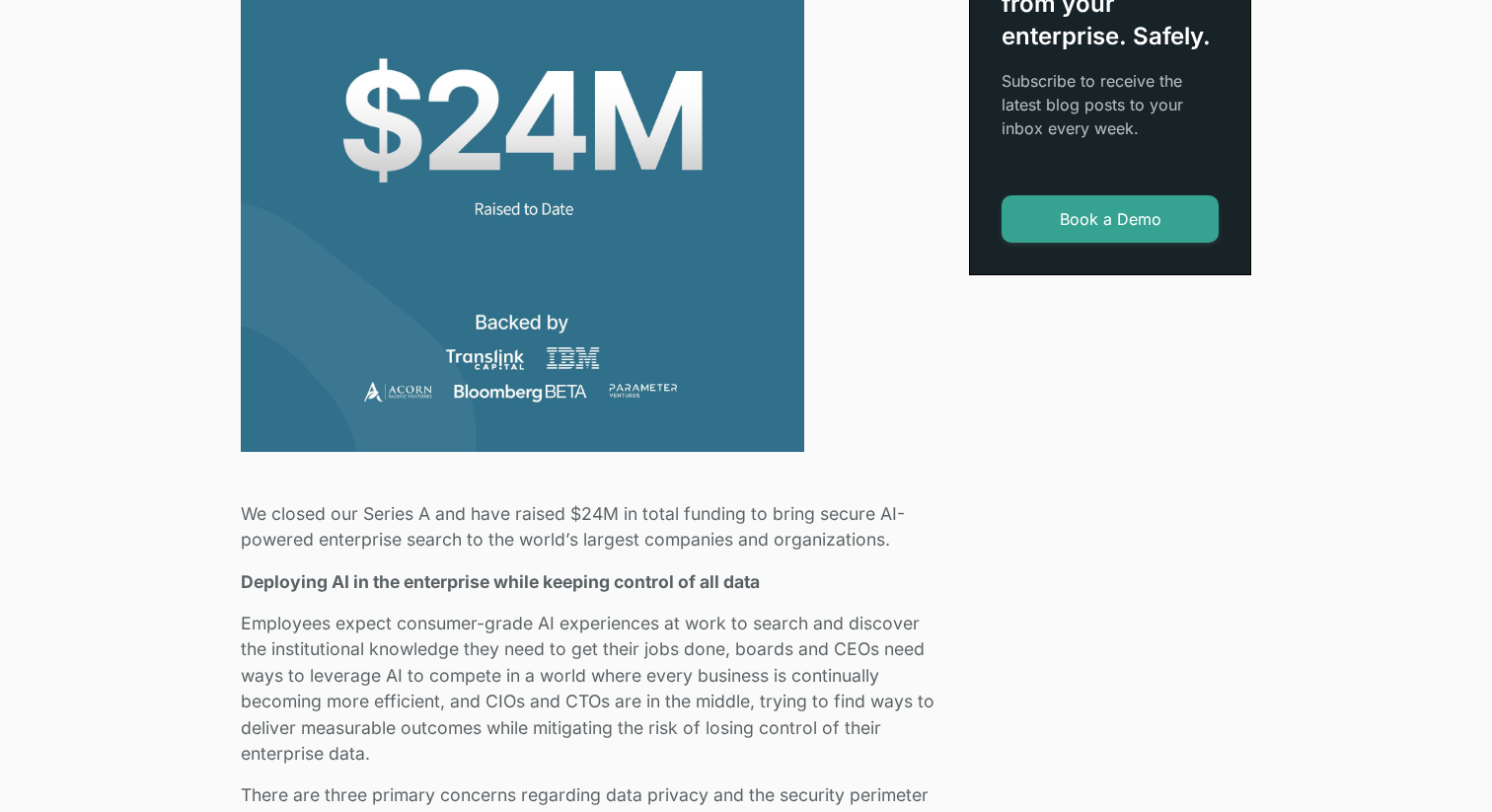
scroll to position [725, 0]
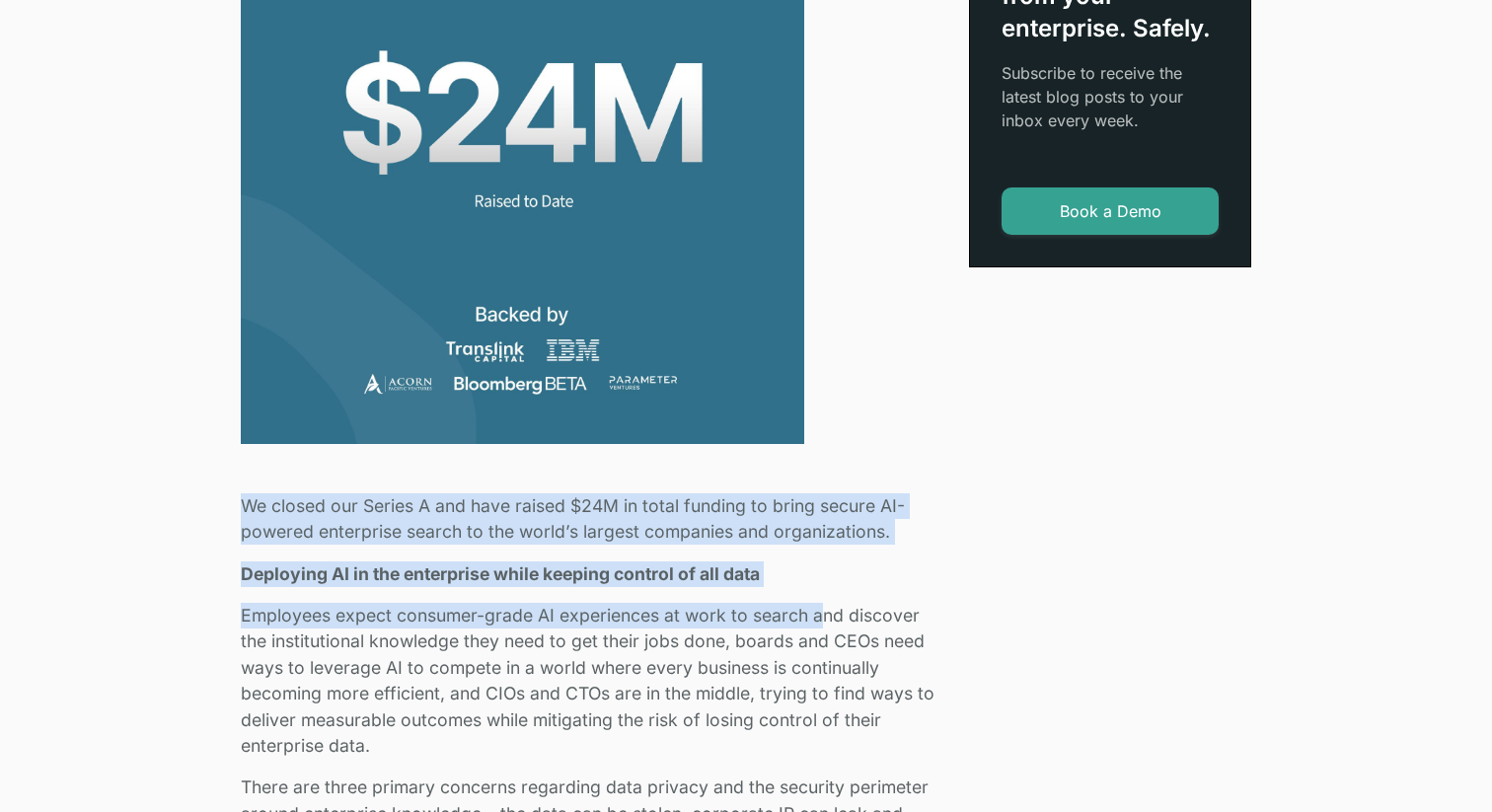
drag, startPoint x: 236, startPoint y: 503, endPoint x: 821, endPoint y: 623, distance: 597.2
click at [822, 619] on p "Employees expect consumer-grade AI experiences at work to search and discover t…" at bounding box center [593, 680] width 705 height 156
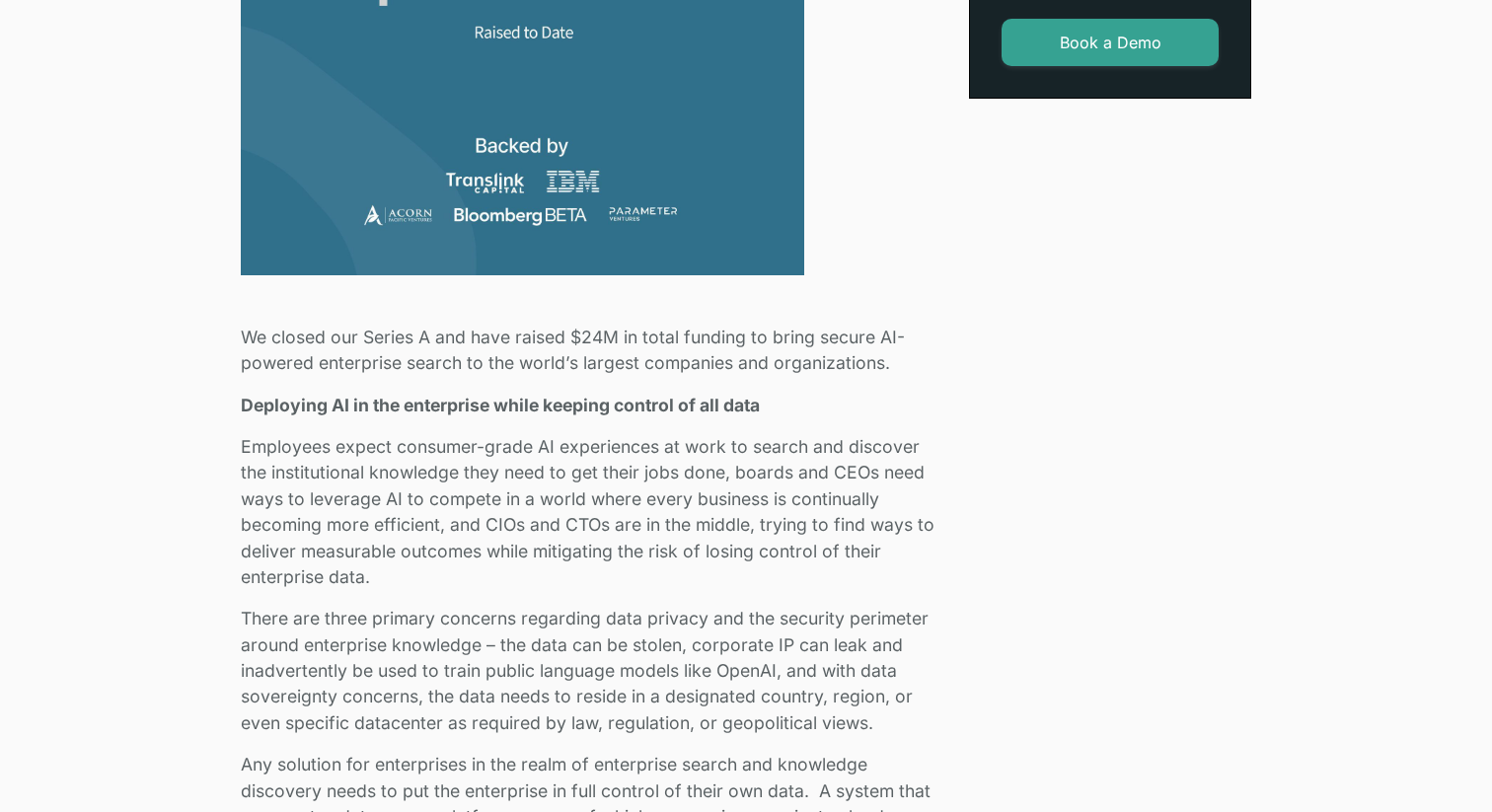
scroll to position [895, 0]
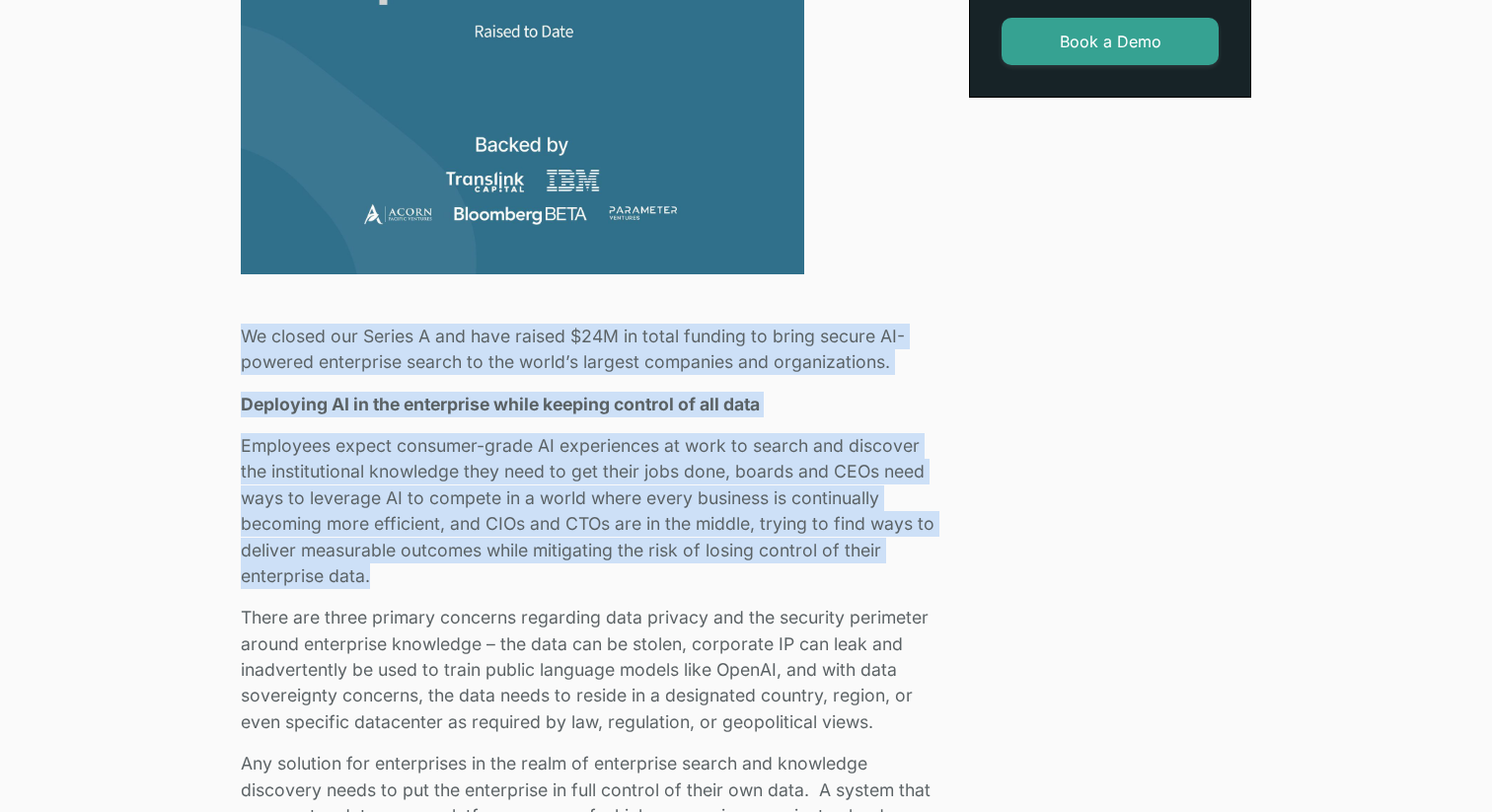
drag, startPoint x: 236, startPoint y: 314, endPoint x: 576, endPoint y: 588, distance: 436.7
click at [579, 589] on p "Employees expect consumer-grade AI experiences at work to search and discover t…" at bounding box center [593, 511] width 705 height 156
drag, startPoint x: 604, startPoint y: 585, endPoint x: 545, endPoint y: 337, distance: 254.9
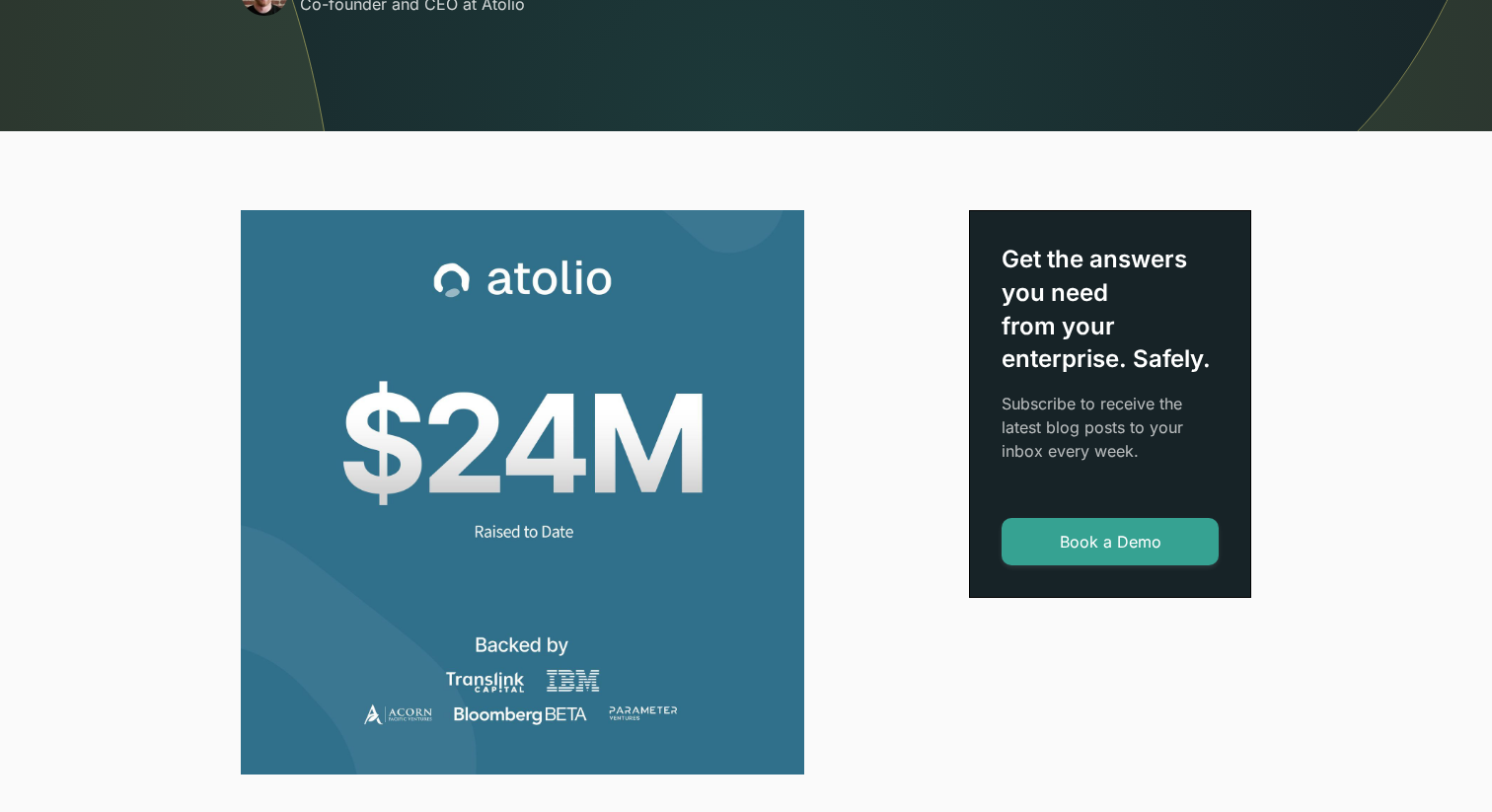
scroll to position [130, 0]
